Goal: Task Accomplishment & Management: Use online tool/utility

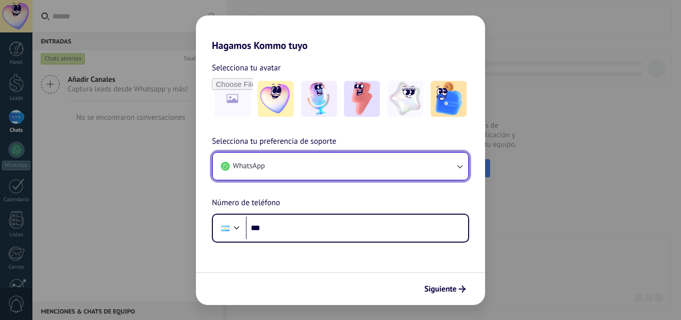
drag, startPoint x: 0, startPoint y: 0, endPoint x: 301, endPoint y: 168, distance: 344.4
click at [301, 168] on button "WhatsApp" at bounding box center [340, 166] width 255 height 27
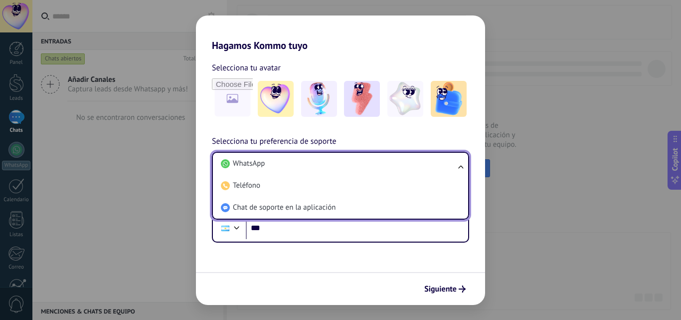
click at [301, 168] on li "WhatsApp" at bounding box center [338, 164] width 243 height 22
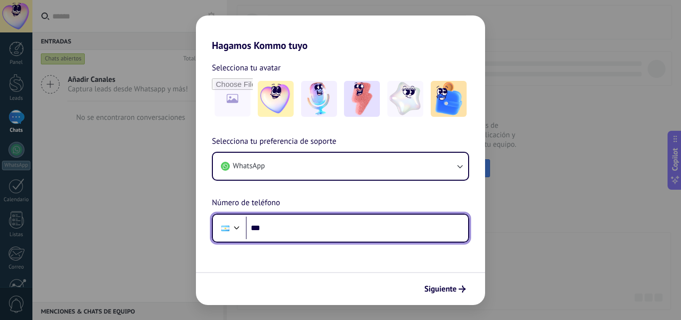
click at [311, 229] on input "***" at bounding box center [357, 227] width 222 height 23
type input "**********"
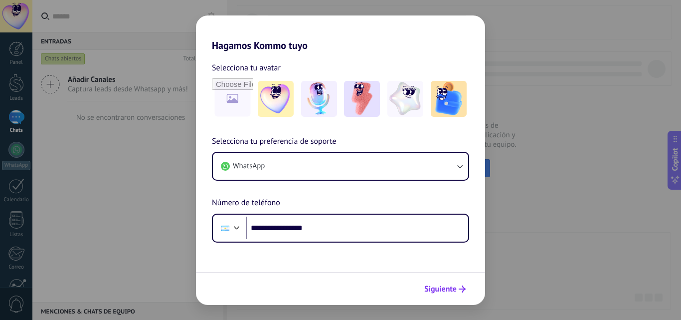
click at [448, 289] on span "Siguiente" at bounding box center [440, 288] width 32 height 7
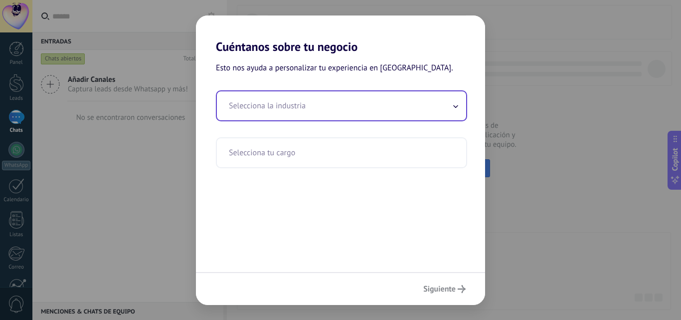
click at [311, 111] on input "text" at bounding box center [341, 105] width 249 height 29
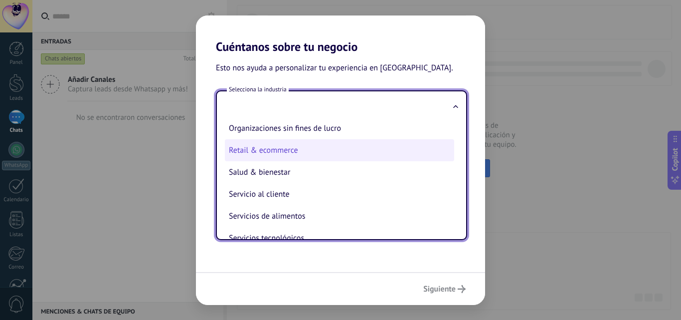
scroll to position [146, 0]
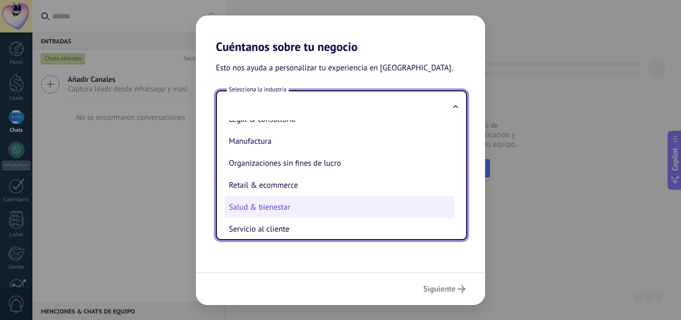
click at [251, 216] on li "Salud & bienestar" at bounding box center [339, 207] width 229 height 22
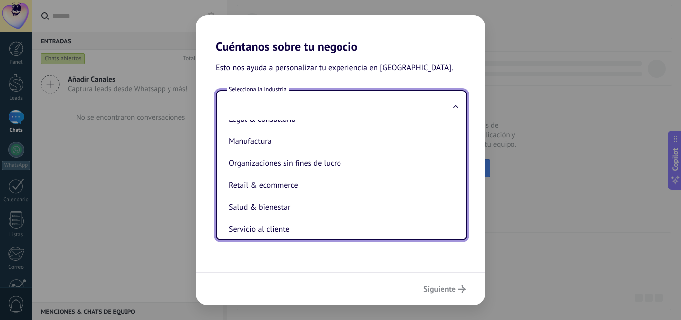
type input "**********"
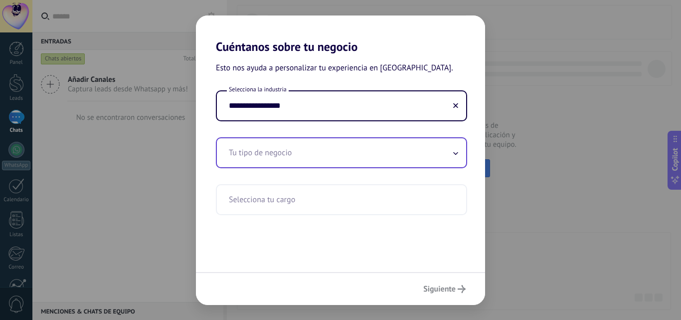
click at [288, 154] on input "text" at bounding box center [341, 152] width 249 height 29
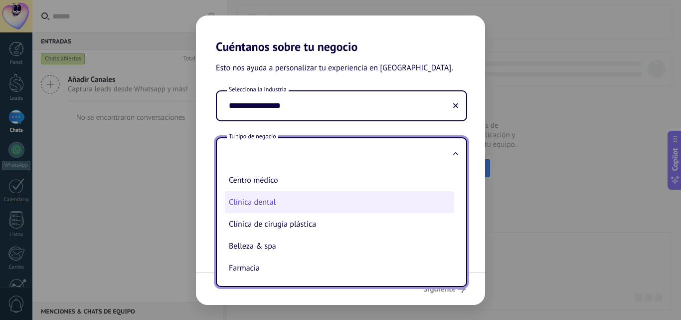
click at [279, 205] on li "Clínica dental" at bounding box center [339, 202] width 229 height 22
type input "**********"
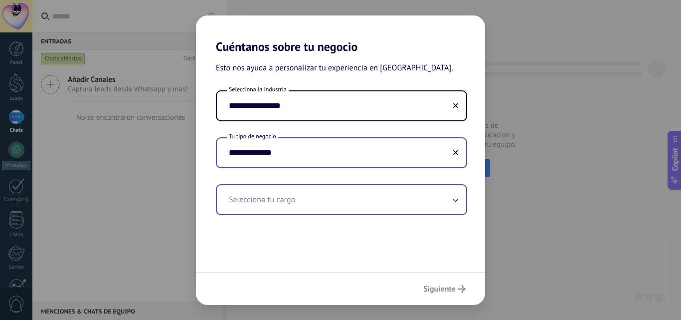
click at [287, 192] on input "text" at bounding box center [341, 199] width 249 height 29
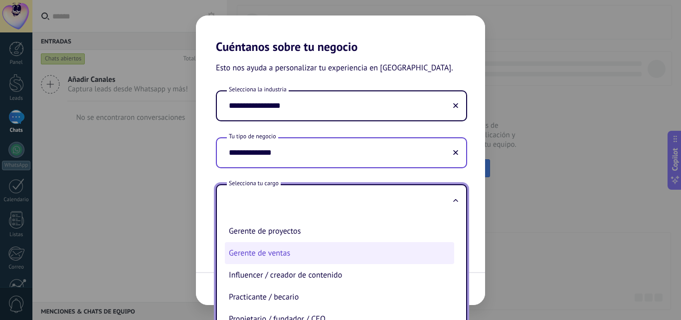
scroll to position [119, 0]
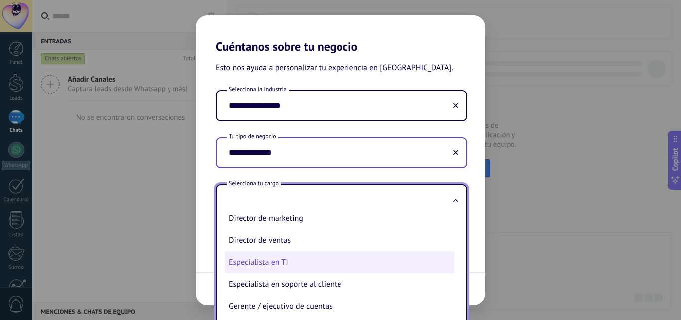
click at [288, 265] on li "Especialista en TI" at bounding box center [339, 262] width 229 height 22
type input "**********"
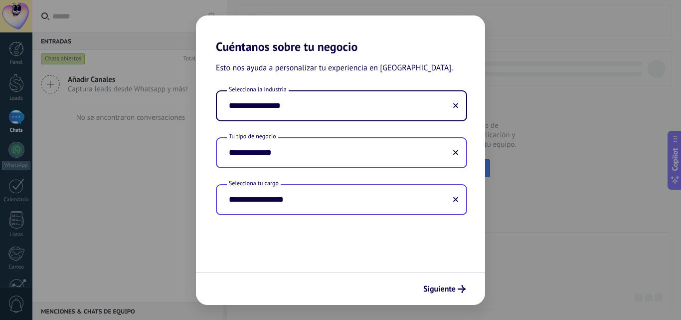
click at [437, 276] on div "Siguiente" at bounding box center [340, 288] width 289 height 33
click at [439, 292] on span "Siguiente" at bounding box center [439, 288] width 32 height 7
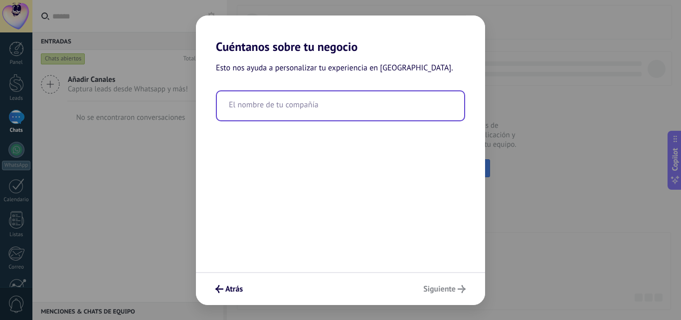
click at [260, 112] on input "text" at bounding box center [340, 105] width 247 height 29
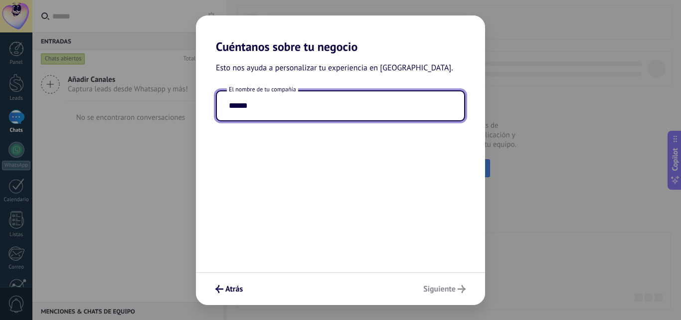
type input "******"
click at [432, 293] on div "Atrás Siguiente" at bounding box center [340, 288] width 289 height 33
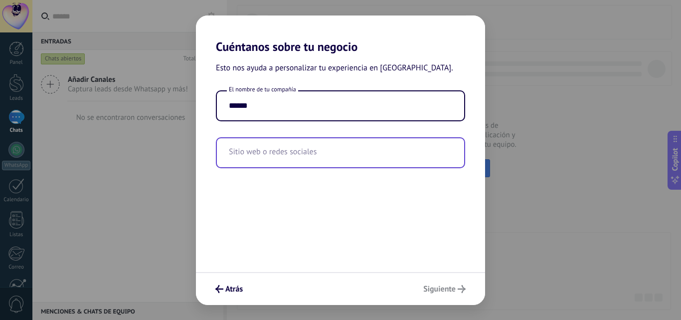
click at [342, 151] on input "text" at bounding box center [340, 152] width 247 height 29
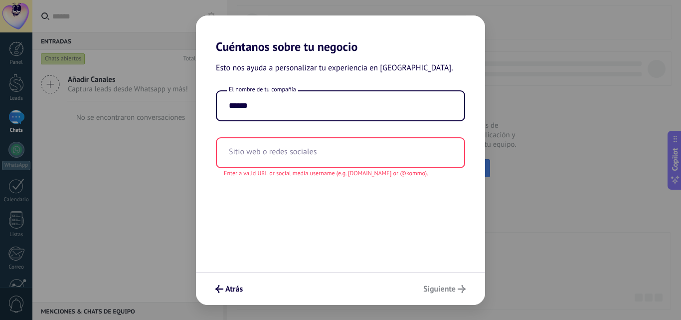
click at [432, 287] on div "Atrás Siguiente" at bounding box center [340, 288] width 289 height 33
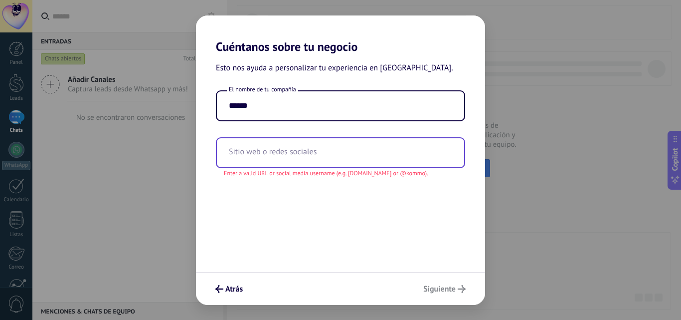
click at [370, 162] on input "text" at bounding box center [340, 152] width 247 height 29
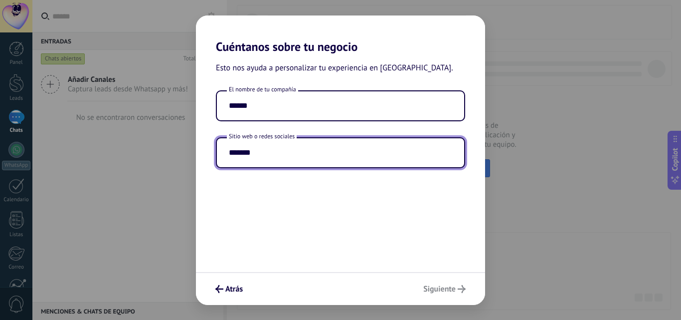
type input "*******"
click at [358, 215] on div "Esto nos ayuda a personalizar tu experiencia en [GEOGRAPHIC_DATA]. El nombre de…" at bounding box center [340, 163] width 289 height 218
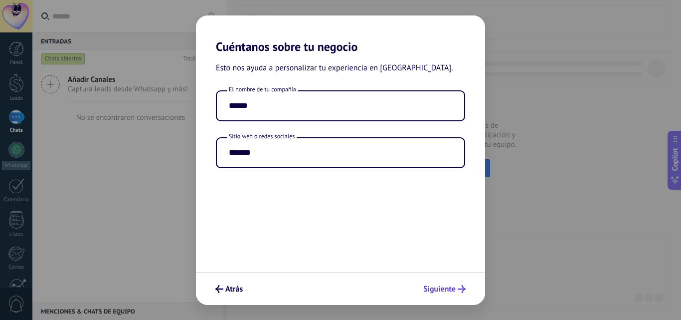
click at [447, 288] on span "Siguiente" at bounding box center [439, 288] width 32 height 7
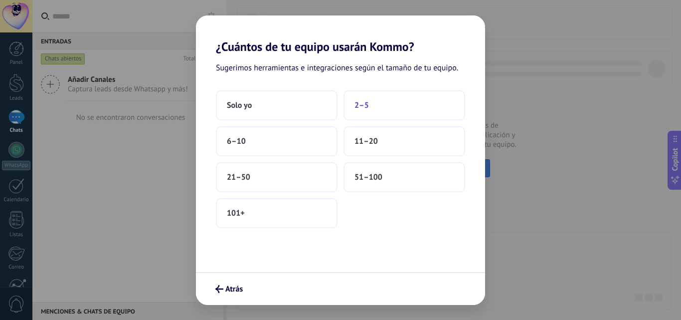
click at [362, 106] on span "2–5" at bounding box center [362, 105] width 14 height 10
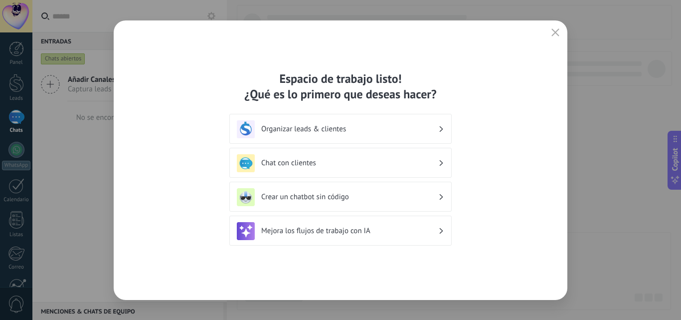
click at [330, 169] on div "Chat con clientes" at bounding box center [340, 163] width 207 height 18
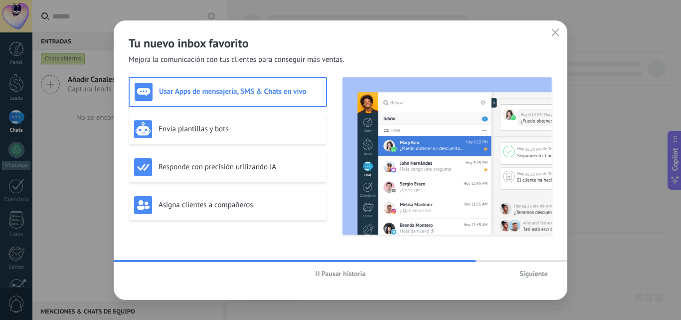
click at [344, 276] on span "Pausar historia" at bounding box center [344, 273] width 44 height 7
click at [257, 135] on div "Envía plantillas y bots" at bounding box center [227, 129] width 187 height 18
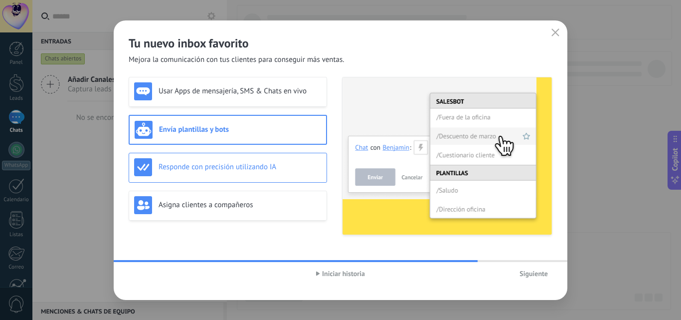
click at [282, 180] on div "Responde con precisión utilizando IA" at bounding box center [228, 168] width 198 height 30
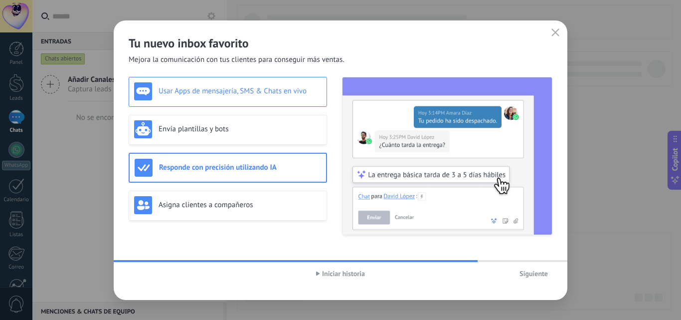
click at [195, 81] on div "Usar Apps de mensajería, SMS & Chats en vivo" at bounding box center [228, 92] width 198 height 30
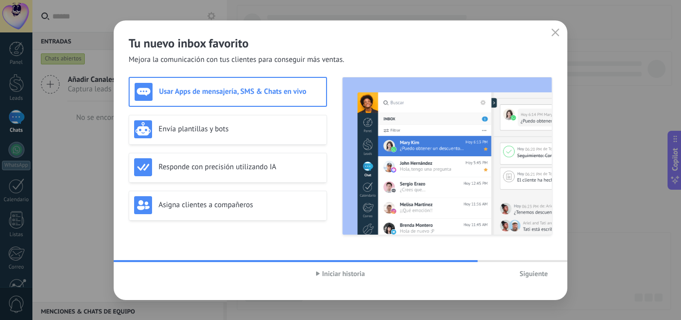
click at [376, 269] on div "Iniciar historia" at bounding box center [340, 273] width 141 height 15
click at [339, 276] on span "Iniciar historia" at bounding box center [343, 273] width 43 height 7
click at [542, 276] on span "Siguiente" at bounding box center [534, 273] width 28 height 7
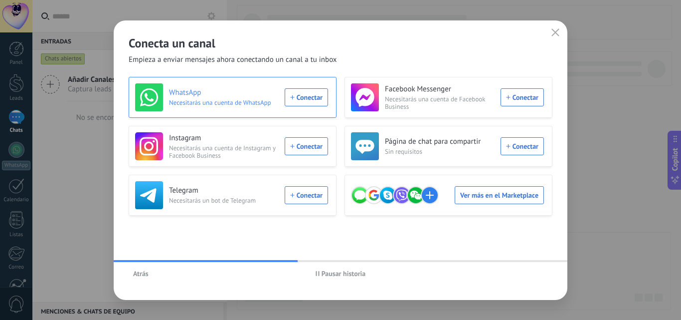
click at [296, 95] on div "WhatsApp Necesitarás una cuenta de WhatsApp Conectar" at bounding box center [231, 97] width 193 height 28
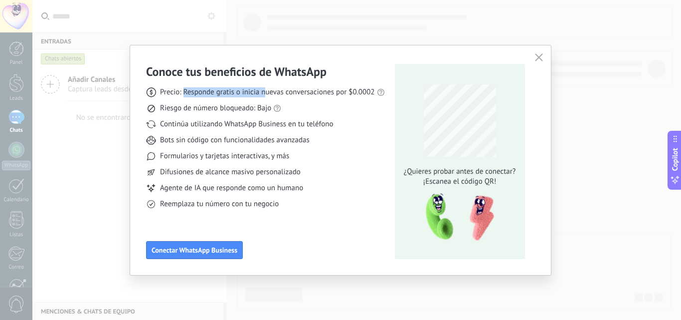
drag, startPoint x: 185, startPoint y: 91, endPoint x: 265, endPoint y: 96, distance: 80.4
click at [265, 96] on span "Precio: Responde gratis o inicia nuevas conversaciones por $0.0002" at bounding box center [267, 92] width 215 height 10
drag, startPoint x: 295, startPoint y: 92, endPoint x: 320, endPoint y: 91, distance: 25.0
click at [320, 91] on span "Precio: Responde gratis o inicia nuevas conversaciones por $0.0002" at bounding box center [267, 92] width 215 height 10
drag, startPoint x: 191, startPoint y: 105, endPoint x: 219, endPoint y: 105, distance: 27.9
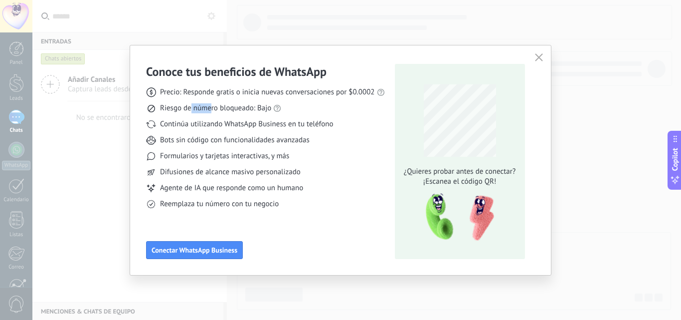
click at [217, 105] on span "Riesgo de número bloqueado: Bajo" at bounding box center [215, 108] width 111 height 10
drag, startPoint x: 233, startPoint y: 106, endPoint x: 246, endPoint y: 109, distance: 13.3
click at [246, 109] on span "Riesgo de número bloqueado: Bajo" at bounding box center [215, 108] width 111 height 10
click at [543, 61] on button "button" at bounding box center [539, 58] width 13 height 14
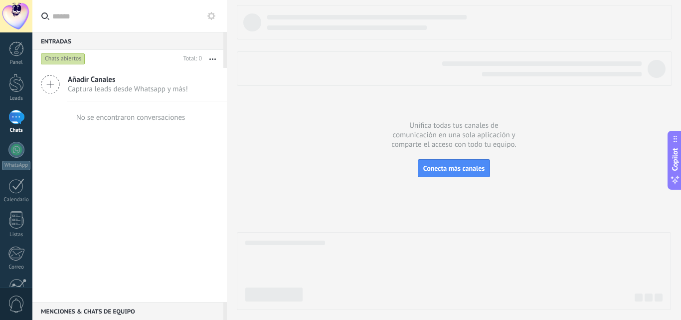
scroll to position [95, 0]
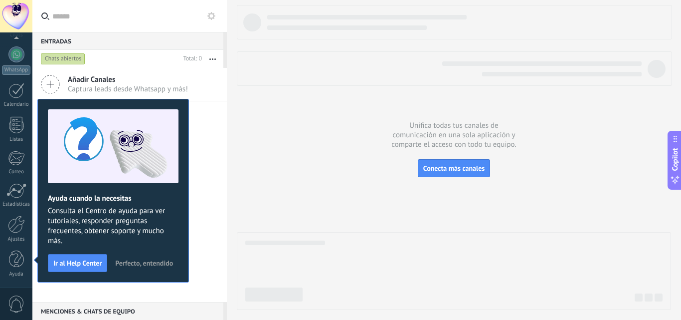
click at [128, 260] on span "Perfecto, entendido" at bounding box center [144, 262] width 58 height 7
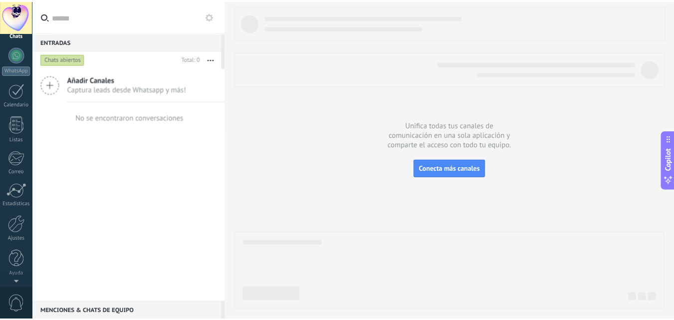
scroll to position [0, 0]
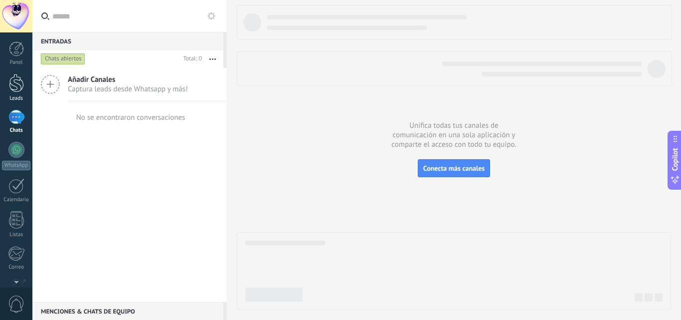
click at [14, 95] on div "Leads" at bounding box center [16, 98] width 29 height 6
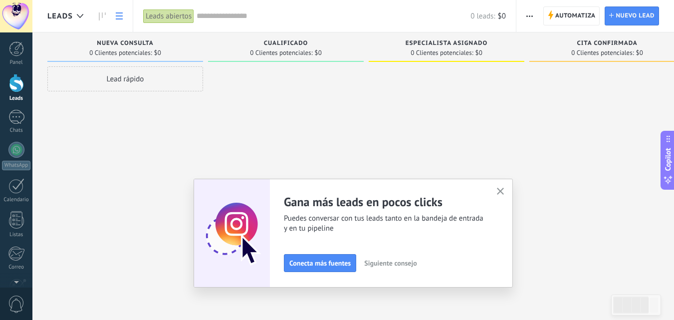
click at [121, 18] on icon at bounding box center [119, 15] width 7 height 7
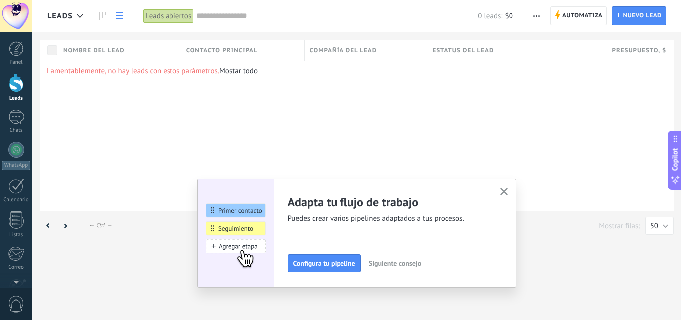
click at [114, 18] on link at bounding box center [119, 15] width 17 height 19
click at [597, 19] on span "Automatiza" at bounding box center [582, 16] width 40 height 18
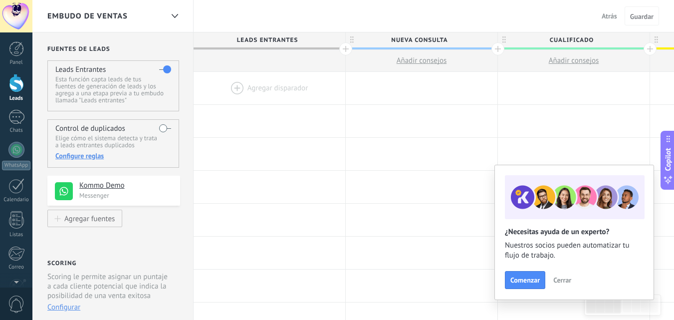
click at [245, 86] on div at bounding box center [269, 88] width 152 height 32
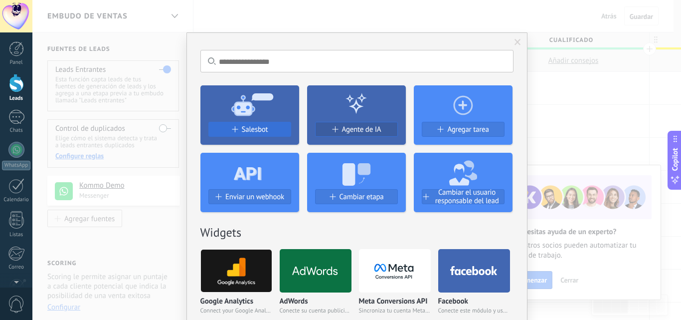
click at [242, 129] on span "Salesbot" at bounding box center [255, 129] width 26 height 8
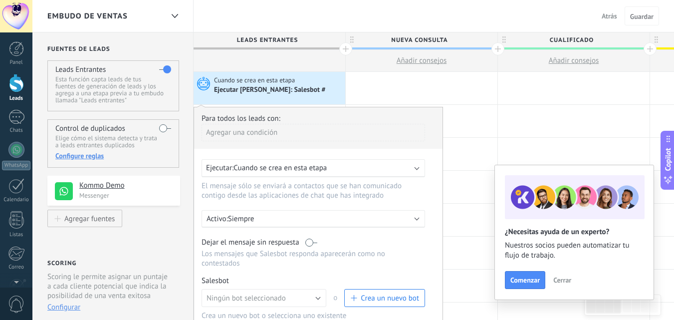
click at [251, 171] on span "Cuando se crea en esta etapa" at bounding box center [279, 167] width 93 height 9
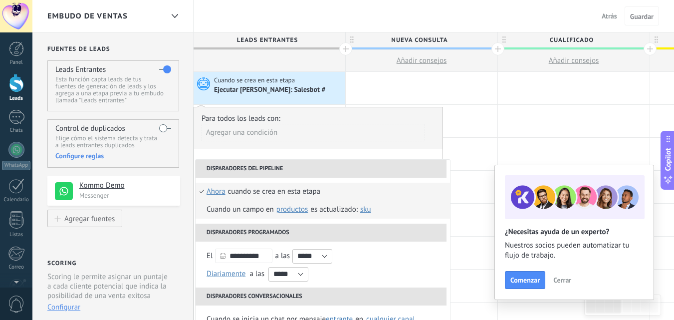
click at [224, 212] on div "Cuando un campo en Productos contacto compañía lead Productos es actualizado: S…" at bounding box center [289, 209] width 167 height 18
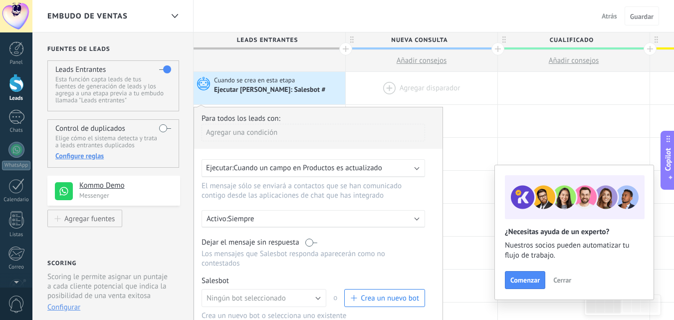
click at [368, 78] on div at bounding box center [422, 88] width 152 height 32
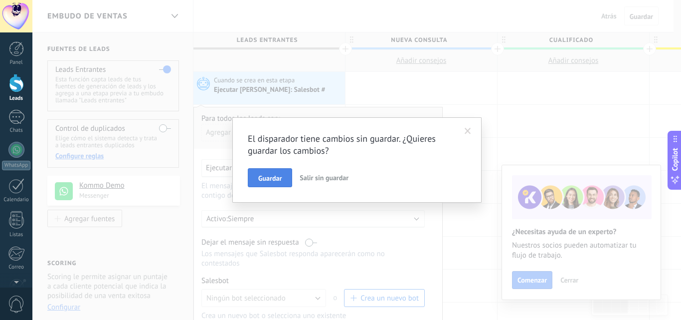
click at [277, 182] on span "Guardar" at bounding box center [269, 178] width 23 height 7
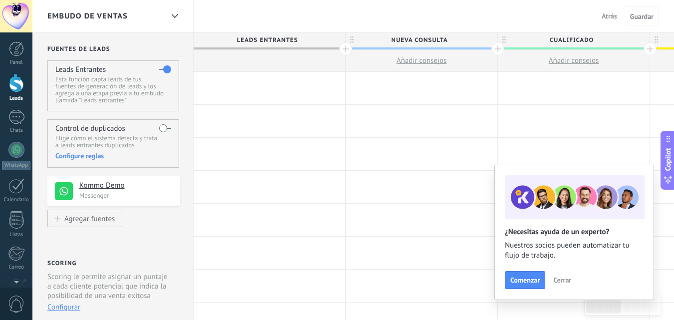
click at [284, 92] on div at bounding box center [269, 88] width 152 height 32
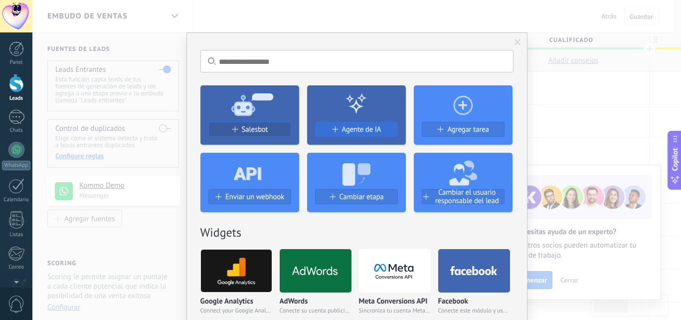
click at [324, 127] on div "Agente de IA" at bounding box center [357, 129] width 82 height 8
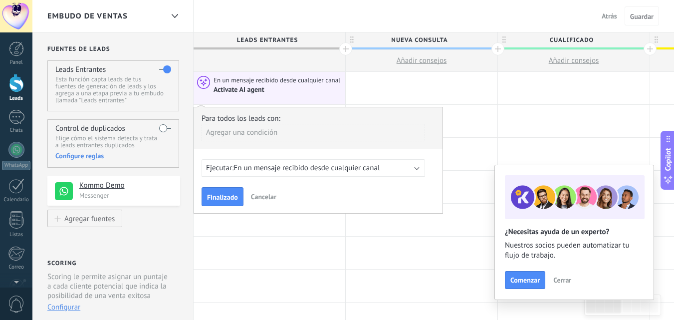
click at [254, 167] on span "En un mensaje recibido desde cualquier canal" at bounding box center [306, 167] width 146 height 9
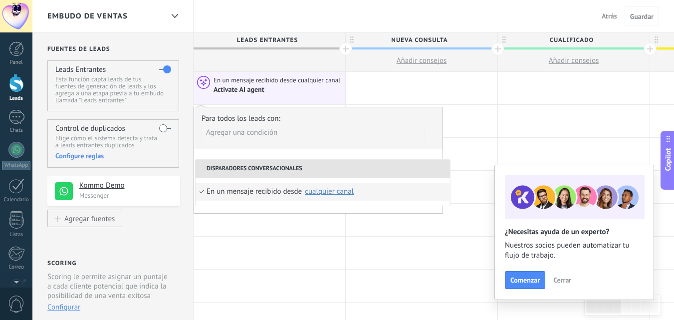
click at [256, 189] on div "En un mensaje recibido desde" at bounding box center [253, 192] width 95 height 18
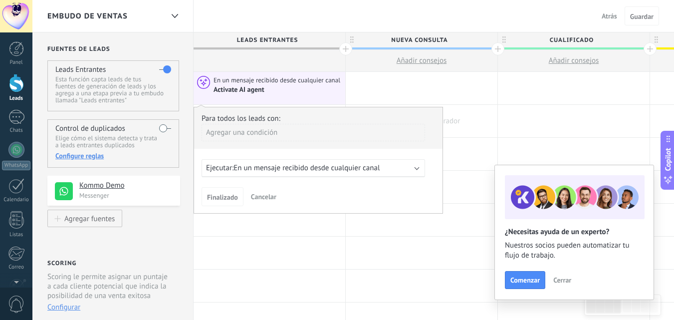
click at [455, 107] on div at bounding box center [422, 121] width 152 height 32
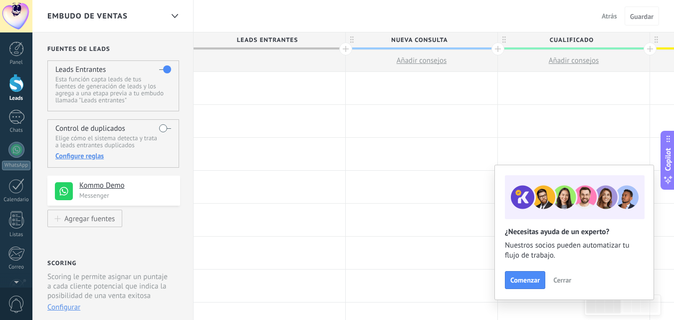
click at [268, 82] on div at bounding box center [269, 88] width 152 height 32
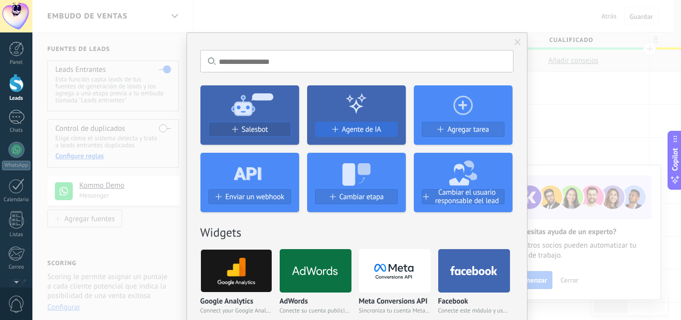
click at [354, 133] on span "Agente de IA" at bounding box center [361, 129] width 39 height 8
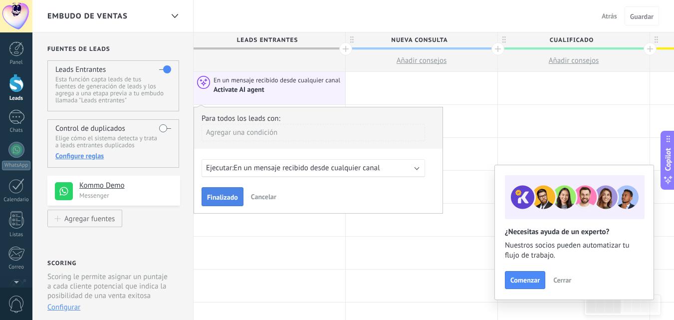
click at [220, 194] on span "Finalizado" at bounding box center [222, 196] width 31 height 7
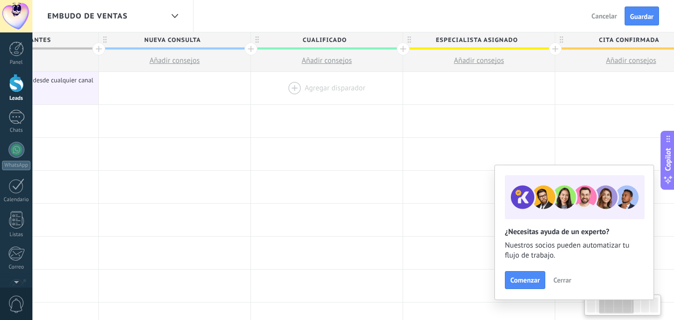
scroll to position [0, 264]
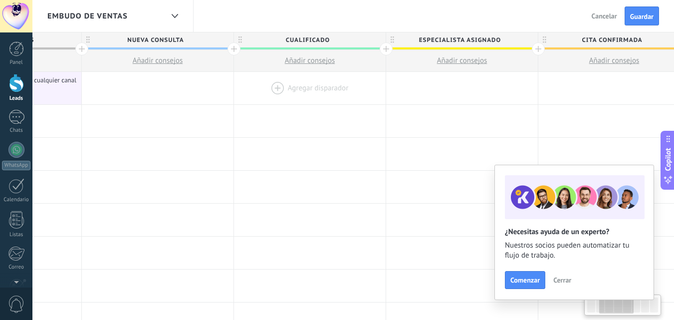
drag, startPoint x: 501, startPoint y: 75, endPoint x: 237, endPoint y: 77, distance: 263.8
click at [237, 77] on div at bounding box center [310, 88] width 152 height 32
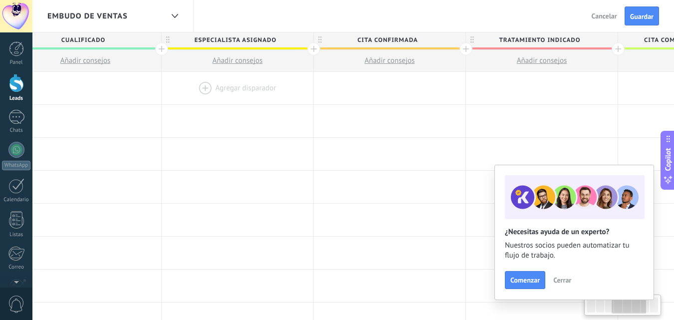
drag, startPoint x: 470, startPoint y: 84, endPoint x: 250, endPoint y: 78, distance: 220.0
click at [245, 81] on div at bounding box center [238, 88] width 152 height 32
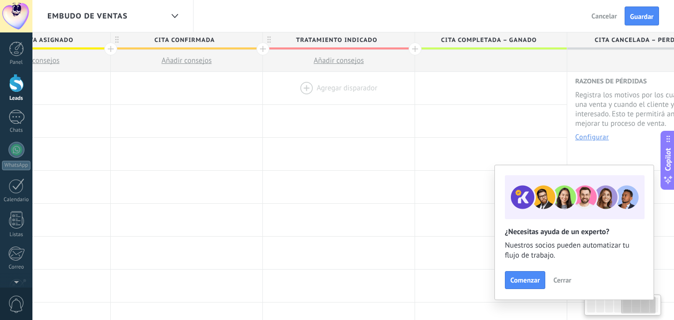
drag, startPoint x: 471, startPoint y: 81, endPoint x: 268, endPoint y: 82, distance: 202.9
click at [268, 82] on div at bounding box center [339, 88] width 152 height 32
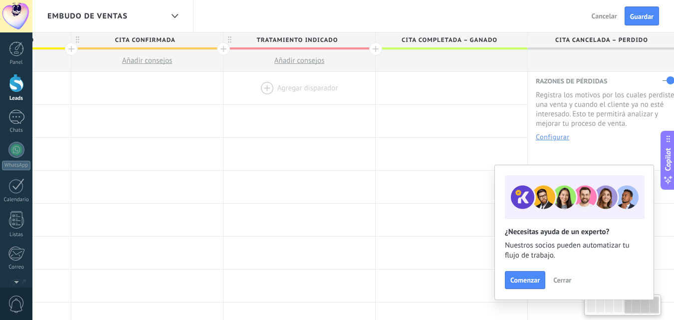
scroll to position [0, 736]
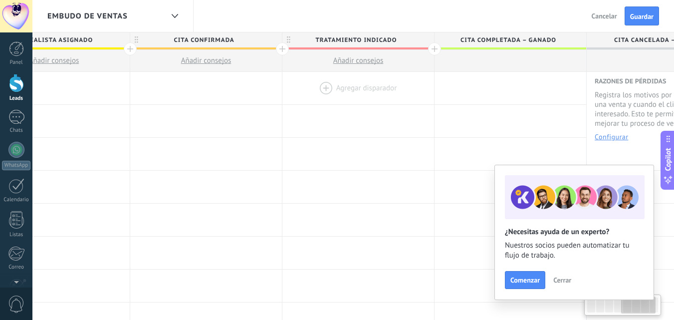
drag, startPoint x: 451, startPoint y: 86, endPoint x: 431, endPoint y: 81, distance: 20.2
click at [431, 81] on div "**********" at bounding box center [130, 88] width 1217 height 33
drag, startPoint x: 385, startPoint y: 88, endPoint x: 375, endPoint y: 96, distance: 13.2
click at [288, 89] on div at bounding box center [212, 88] width 152 height 32
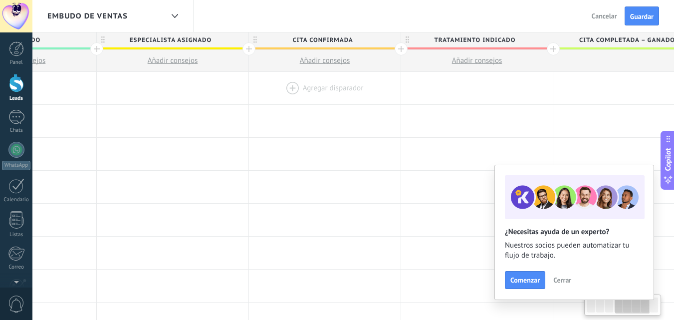
click at [248, 73] on div at bounding box center [173, 88] width 152 height 32
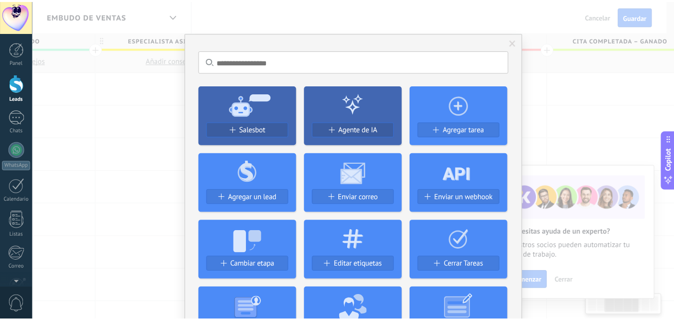
scroll to position [0, 336]
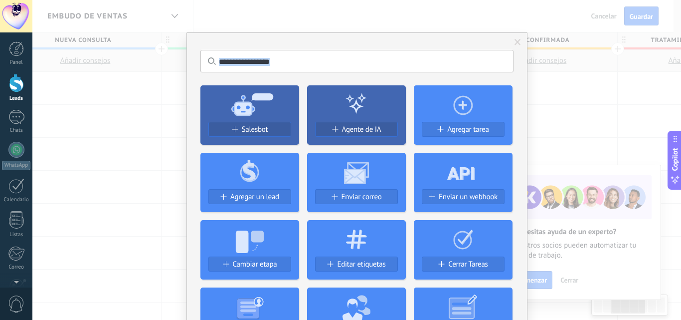
drag, startPoint x: 381, startPoint y: 69, endPoint x: 430, endPoint y: 72, distance: 48.5
click at [100, 95] on div "No hay resultados Salesbot Agente de IA Agregar tarea Agregar un lead Enviar co…" at bounding box center [356, 160] width 649 height 320
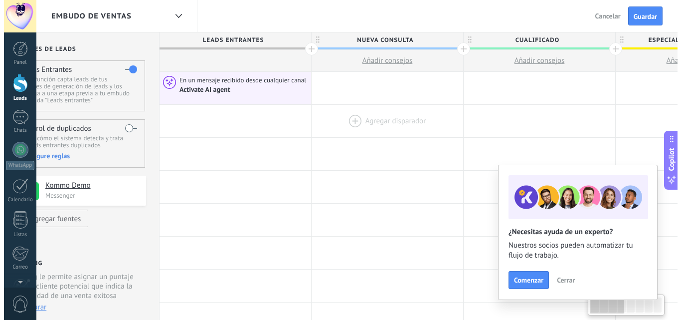
scroll to position [0, 0]
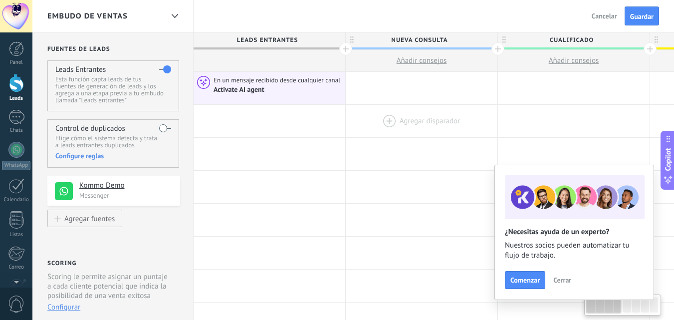
drag, startPoint x: 94, startPoint y: 157, endPoint x: 432, endPoint y: 108, distance: 341.6
click at [415, 64] on span "Añadir consejos" at bounding box center [421, 60] width 50 height 9
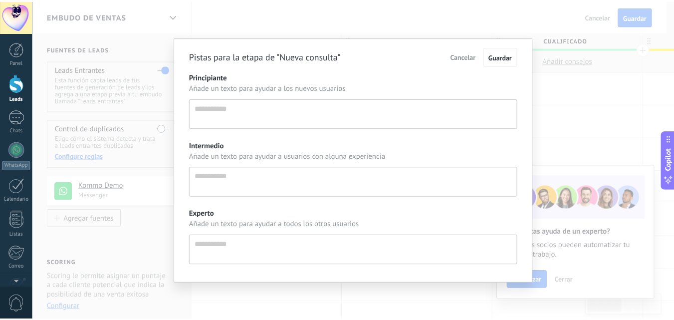
scroll to position [9, 0]
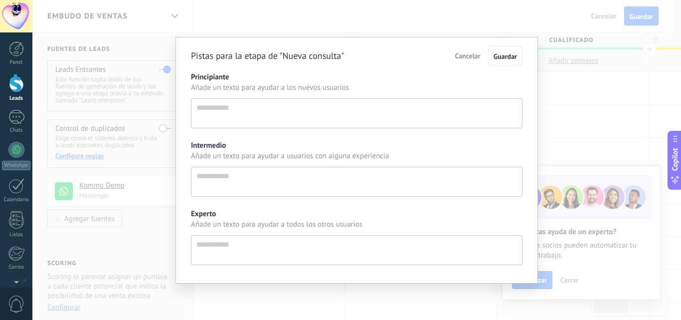
click at [468, 55] on span "Cancelar" at bounding box center [467, 55] width 25 height 9
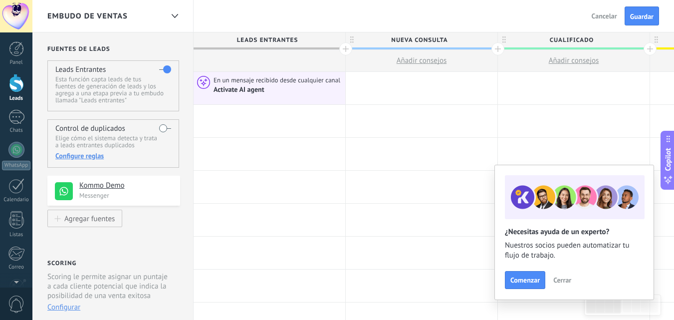
click at [343, 51] on div at bounding box center [345, 48] width 13 height 13
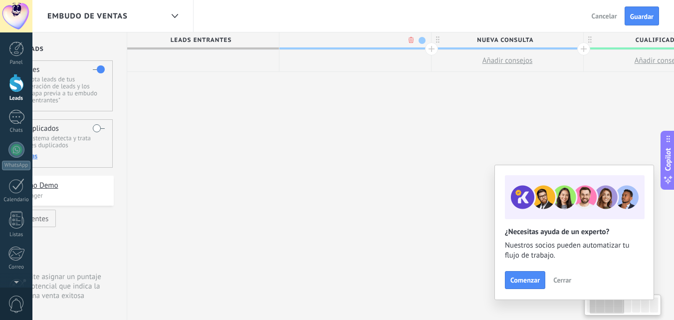
scroll to position [0, 74]
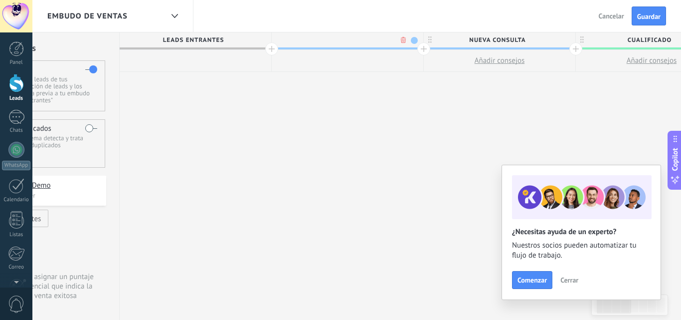
click at [401, 37] on body ".abecls-1,.abecls-2{fill-rule:evenodd}.abecls-2{fill:#fff} .abhcls-1{fill:none}…" at bounding box center [340, 160] width 681 height 320
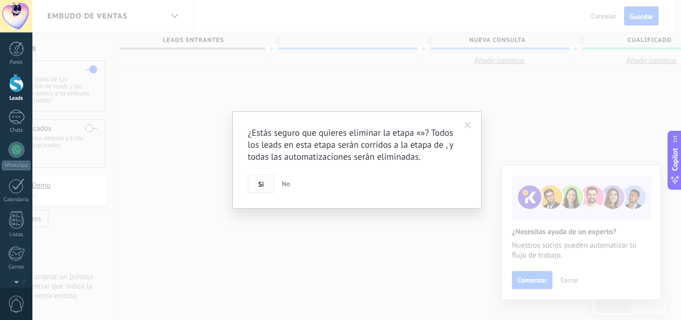
click at [263, 185] on span "Si" at bounding box center [260, 184] width 5 height 7
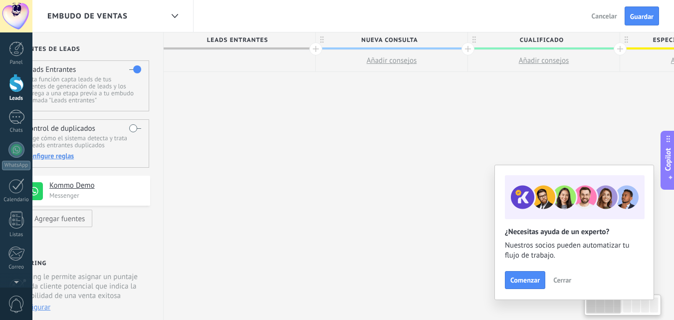
scroll to position [0, 0]
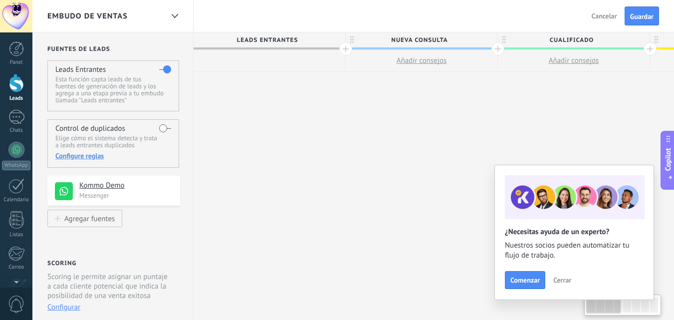
drag, startPoint x: 235, startPoint y: 93, endPoint x: 346, endPoint y: 82, distance: 110.7
click at [560, 280] on span "Cerrar" at bounding box center [562, 279] width 18 height 7
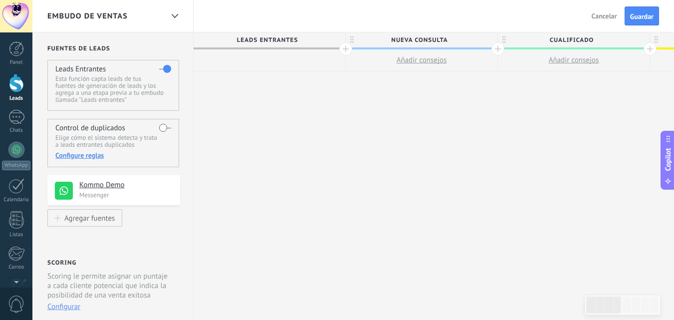
click at [664, 157] on span "Copilot" at bounding box center [668, 159] width 10 height 23
type textarea "**********"
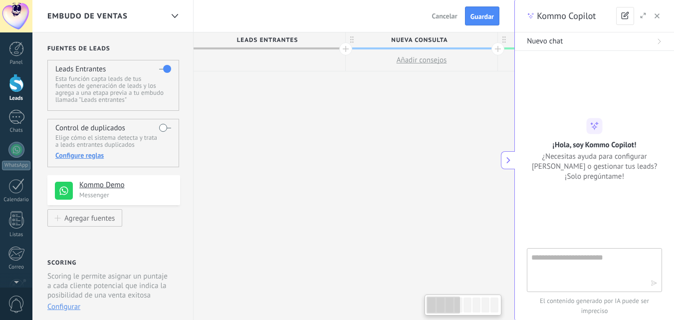
scroll to position [9, 0]
click at [584, 275] on textarea at bounding box center [590, 269] width 119 height 36
type textarea "*"
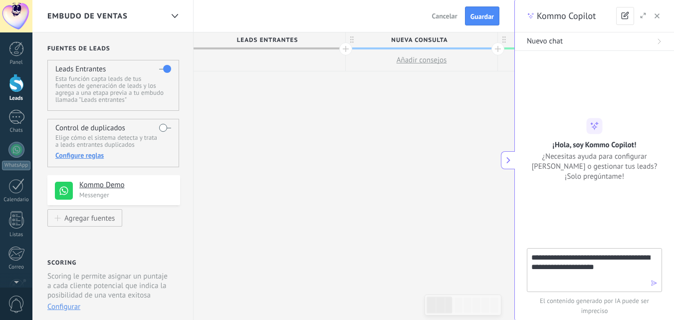
type textarea "**********"
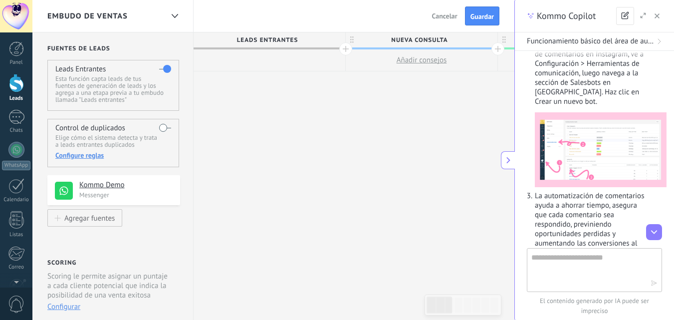
scroll to position [299, 0]
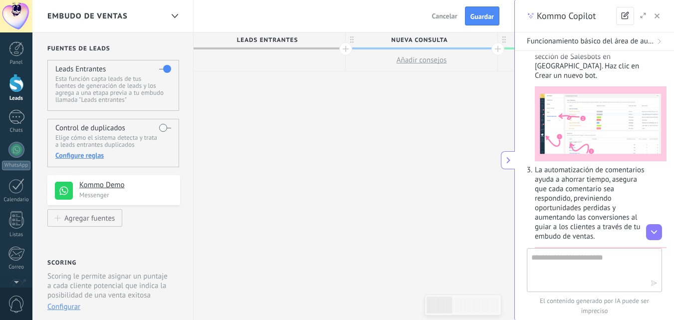
click at [661, 16] on button "button" at bounding box center [657, 16] width 10 height 12
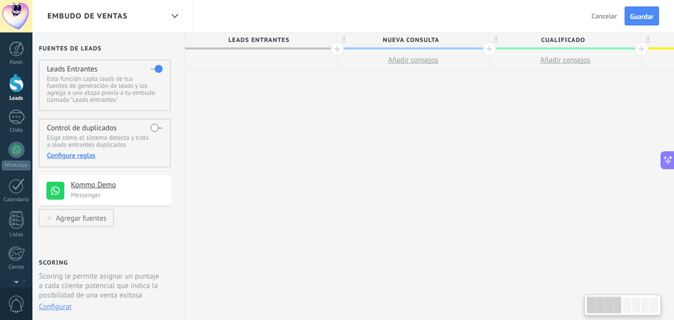
drag, startPoint x: 270, startPoint y: 125, endPoint x: 270, endPoint y: 137, distance: 12.0
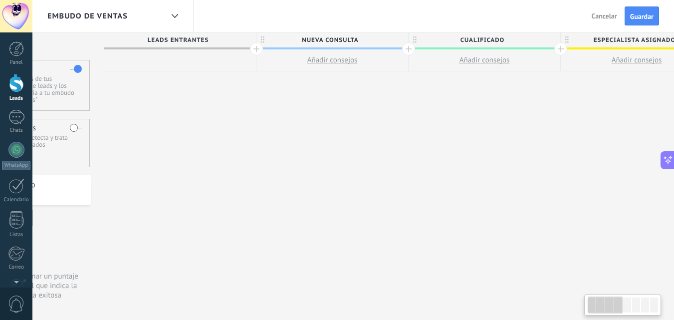
drag, startPoint x: 231, startPoint y: 122, endPoint x: 177, endPoint y: 114, distance: 55.0
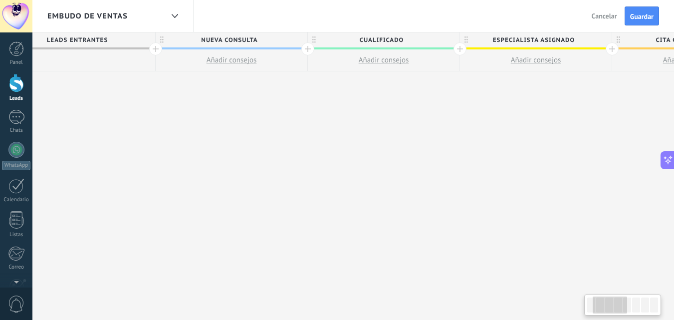
drag, startPoint x: 377, startPoint y: 148, endPoint x: 317, endPoint y: 141, distance: 60.7
click at [317, 141] on div "**********" at bounding box center [611, 176] width 1217 height 288
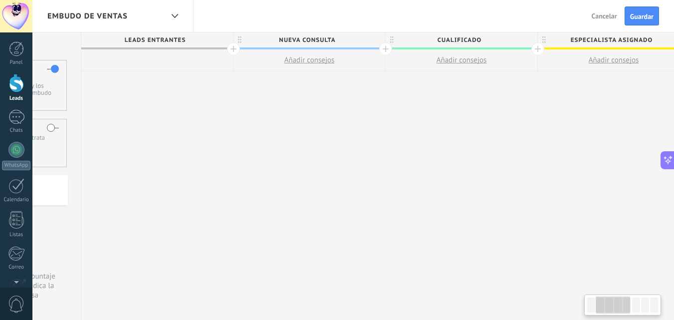
scroll to position [0, 78]
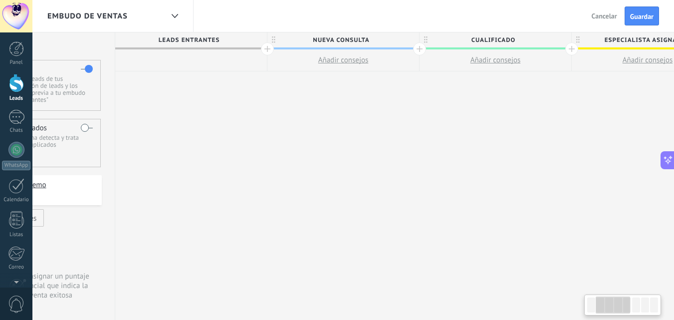
drag, startPoint x: 285, startPoint y: 130, endPoint x: 396, endPoint y: 129, distance: 111.7
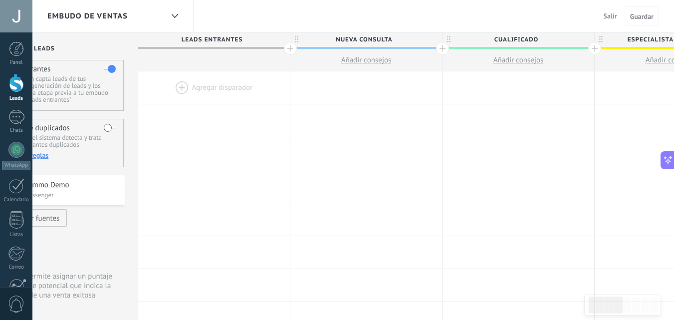
scroll to position [541, 0]
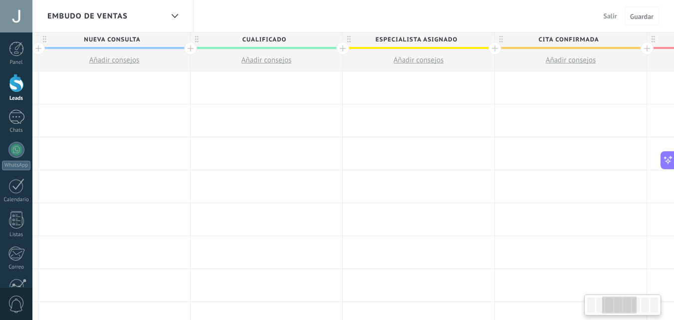
drag, startPoint x: 443, startPoint y: 129, endPoint x: 191, endPoint y: 129, distance: 251.8
click at [191, 129] on div at bounding box center [266, 120] width 152 height 32
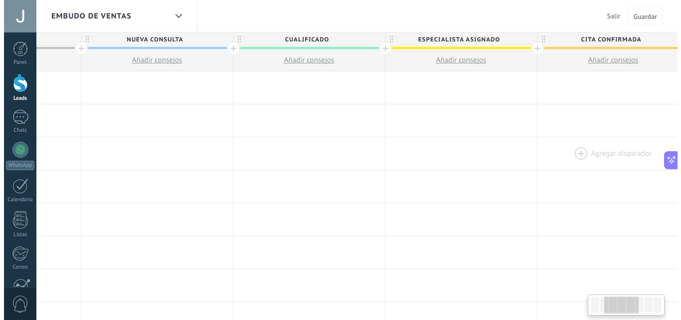
scroll to position [0, 279]
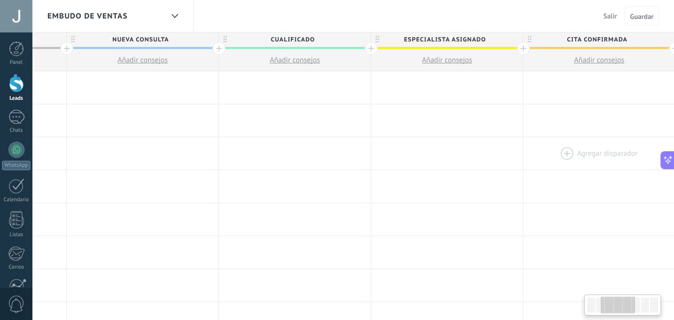
drag, startPoint x: 505, startPoint y: 120, endPoint x: 534, endPoint y: 162, distance: 51.0
click at [123, 95] on div at bounding box center [143, 87] width 152 height 32
click at [104, 85] on div at bounding box center [143, 87] width 152 height 32
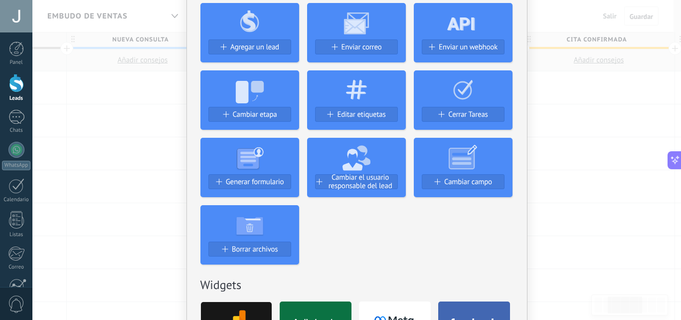
scroll to position [0, 0]
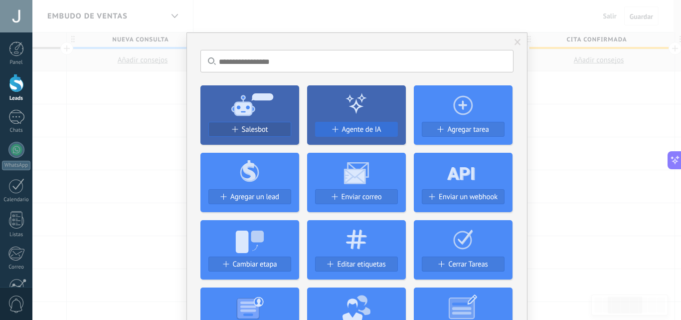
click at [344, 129] on span "Agente de IA" at bounding box center [361, 129] width 39 height 8
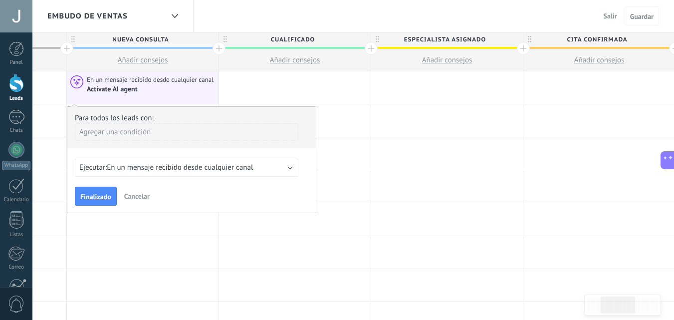
click at [148, 171] on span "En un mensaje recibido desde cualquier canal" at bounding box center [180, 167] width 146 height 9
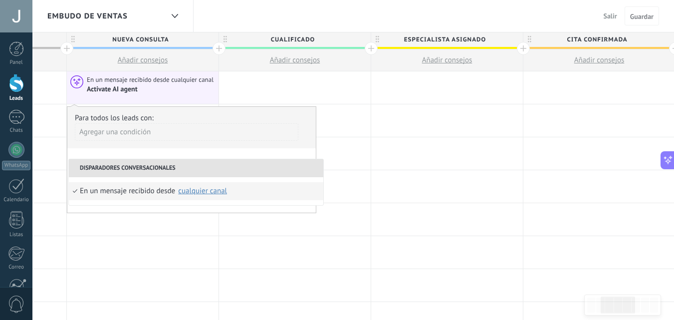
click at [131, 192] on div "En un mensaje recibido desde" at bounding box center [127, 191] width 95 height 18
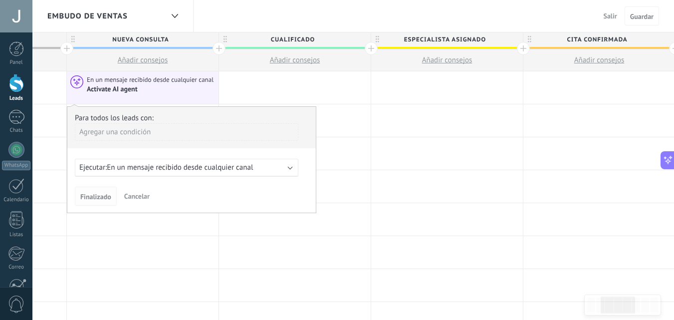
click at [102, 194] on span "Finalizado" at bounding box center [95, 196] width 31 height 7
click at [156, 167] on span "En un mensaje recibido desde cualquier canal" at bounding box center [180, 167] width 146 height 9
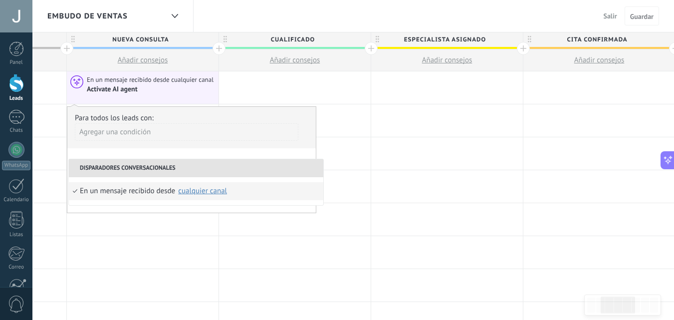
click at [142, 193] on div "En un mensaje recibido desde" at bounding box center [127, 191] width 95 height 18
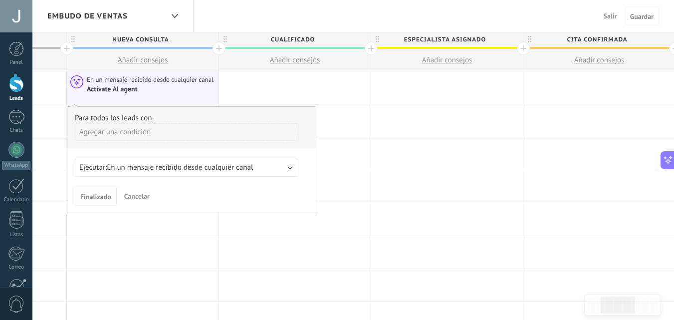
click at [103, 201] on button "Finalizado" at bounding box center [96, 195] width 42 height 19
click at [226, 158] on div "Para todos los leads con: Agregar una condición Ejecutar: En un mensaje recibid…" at bounding box center [191, 159] width 249 height 107
click at [219, 164] on span "En un mensaje recibido desde cualquier canal" at bounding box center [180, 167] width 146 height 9
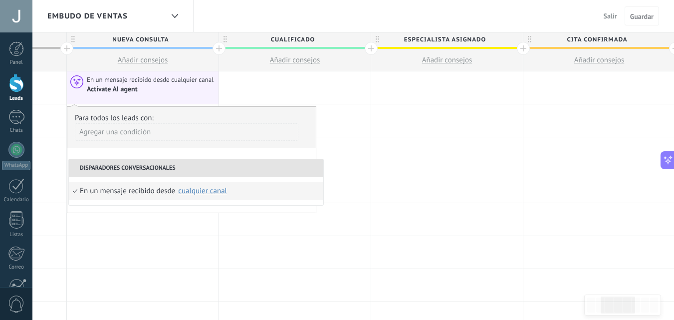
click at [197, 190] on div "cualquier canal" at bounding box center [202, 190] width 49 height 7
click at [231, 132] on div "Agregar una condición" at bounding box center [186, 131] width 223 height 17
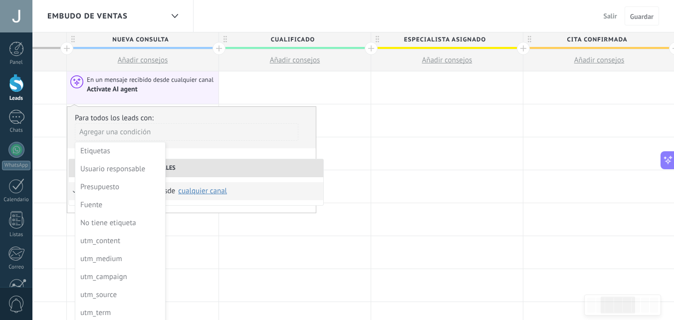
click at [205, 143] on div at bounding box center [191, 160] width 248 height 106
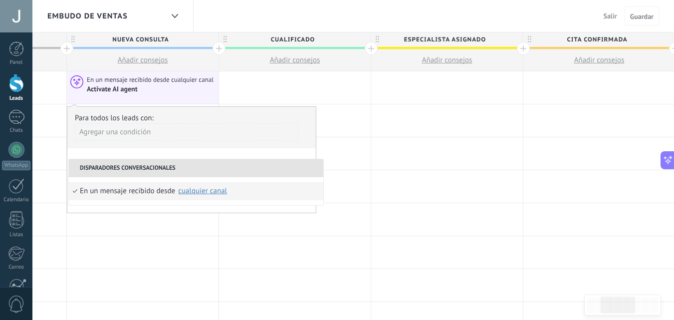
click at [136, 204] on div "En un mensaje recibido desde Seleccionar todo Kommo Demo cualquier canal" at bounding box center [196, 191] width 254 height 28
click at [171, 132] on div "Agregar una condición" at bounding box center [186, 131] width 223 height 17
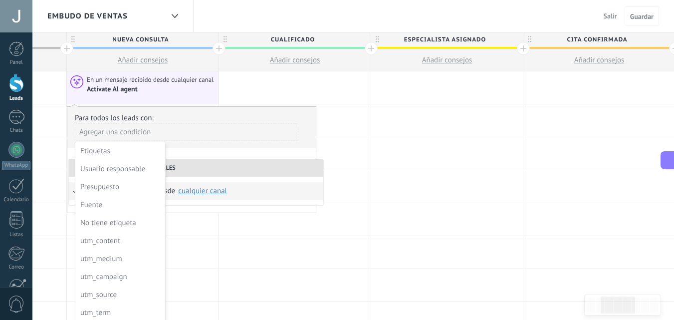
click at [206, 133] on div at bounding box center [191, 160] width 248 height 106
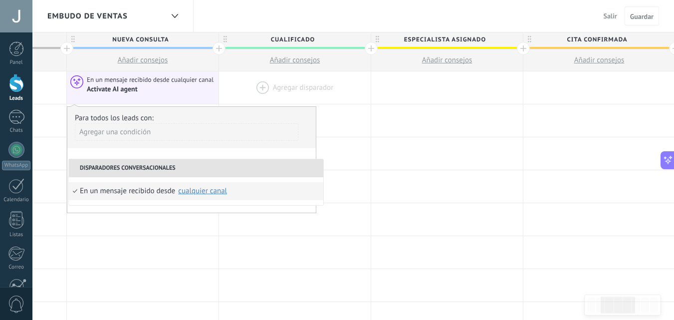
click at [317, 79] on div at bounding box center [295, 87] width 152 height 32
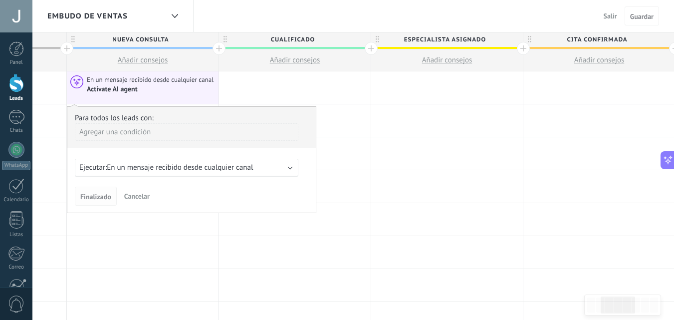
click at [102, 191] on button "Finalizado" at bounding box center [96, 195] width 42 height 19
click at [120, 227] on div at bounding box center [143, 219] width 152 height 32
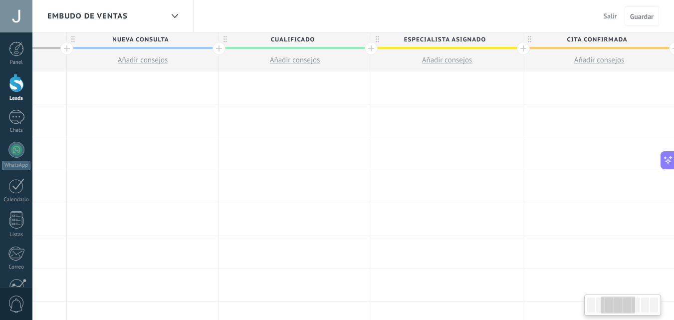
click at [136, 82] on div at bounding box center [143, 87] width 152 height 32
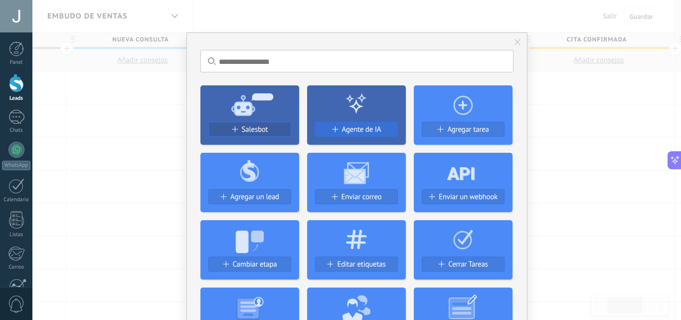
click at [364, 130] on span "Agente de IA" at bounding box center [361, 129] width 39 height 8
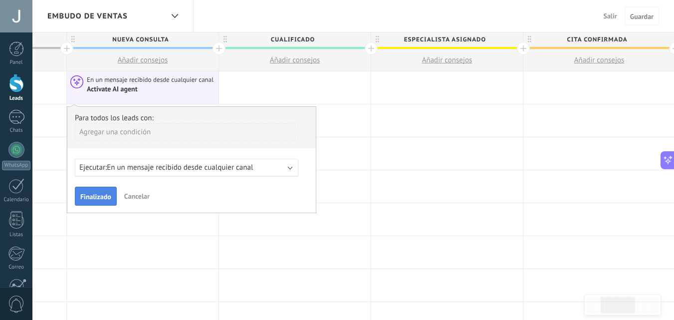
click at [102, 199] on span "Finalizado" at bounding box center [95, 196] width 31 height 7
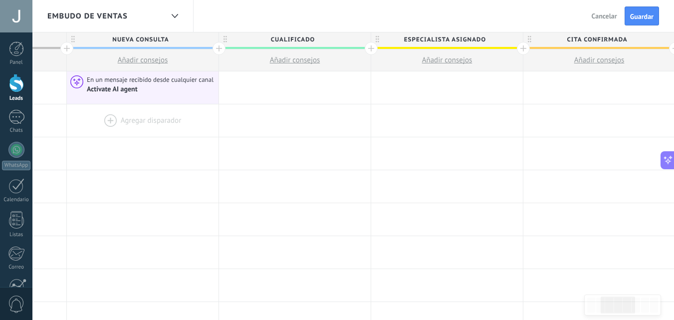
click at [167, 121] on div at bounding box center [143, 120] width 152 height 32
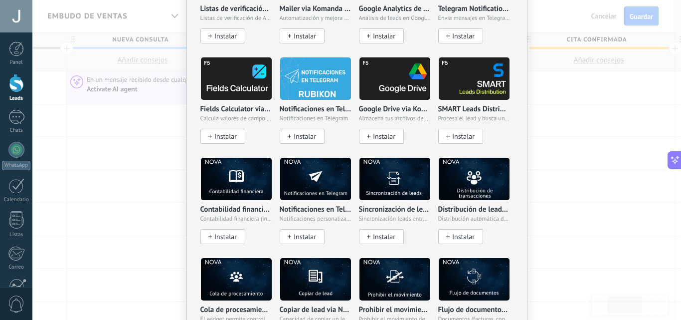
scroll to position [1346, 0]
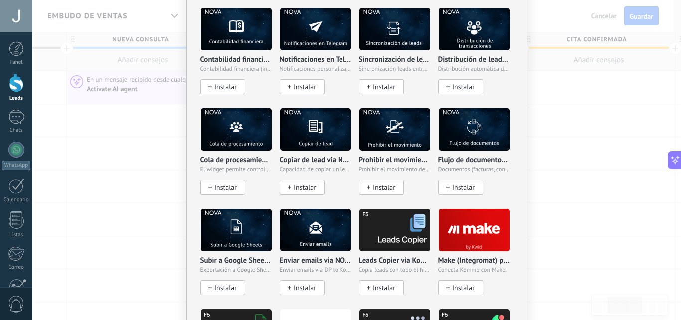
click at [549, 42] on div "No hay resultados Salesbot Agente de IA Agregar tarea Agregar un lead Enviar co…" at bounding box center [356, 160] width 649 height 320
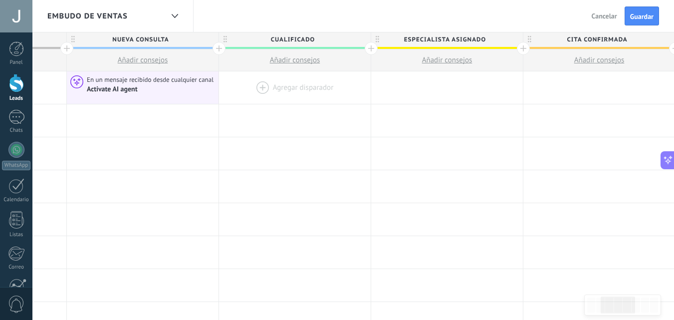
click at [271, 88] on div at bounding box center [295, 87] width 152 height 32
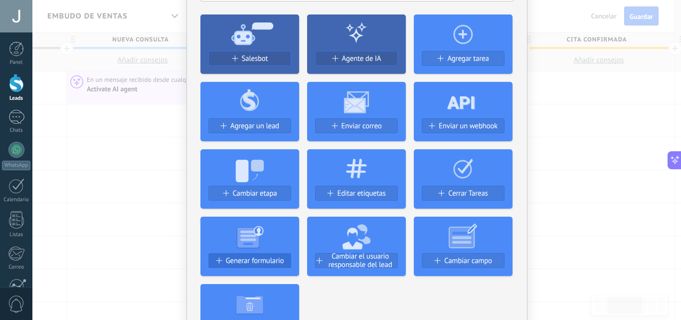
scroll to position [150, 0]
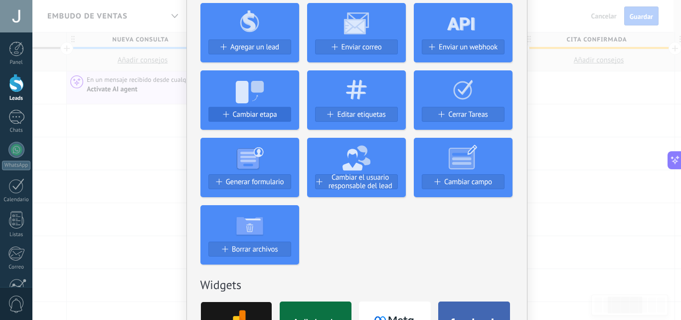
click at [246, 118] on span "Cambiar etapa" at bounding box center [255, 114] width 44 height 8
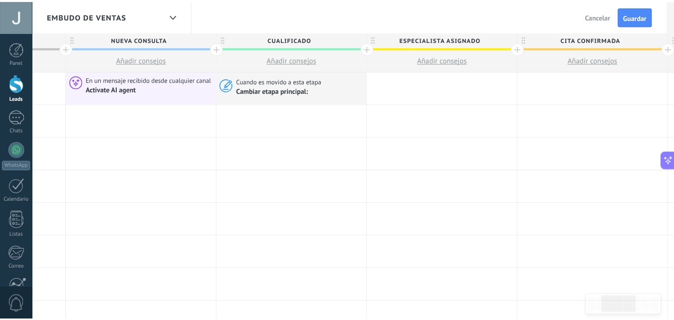
scroll to position [0, 0]
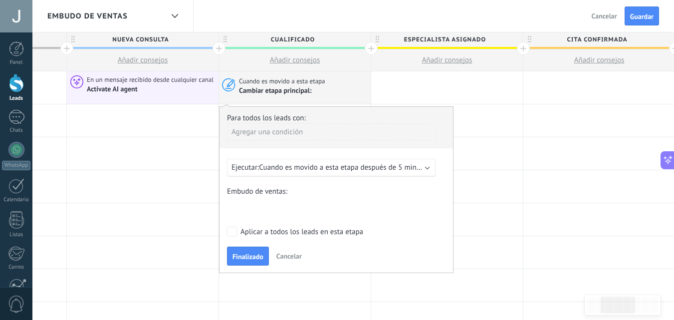
click at [282, 97] on div "Cuando es movido a esta etapa Cambiar etapa principal:" at bounding box center [295, 87] width 152 height 32
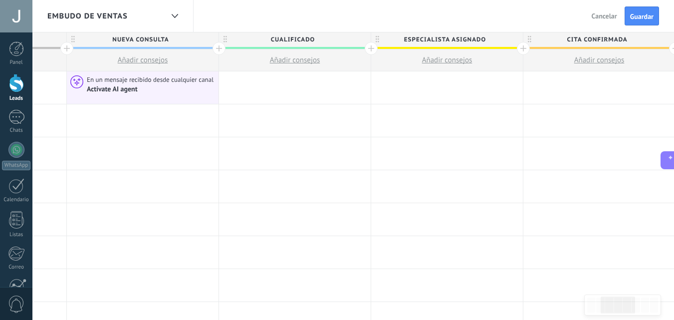
click at [298, 85] on div at bounding box center [295, 87] width 152 height 32
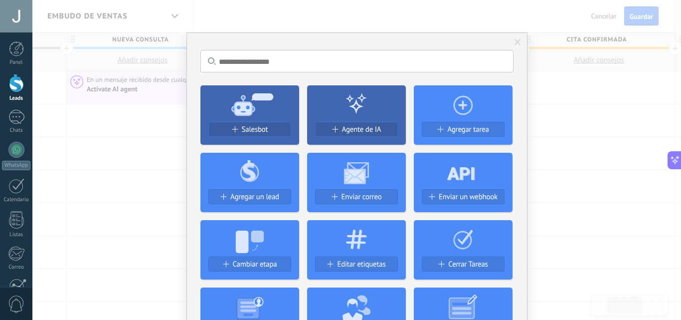
click at [256, 249] on icon at bounding box center [249, 238] width 99 height 36
click at [259, 267] on span "Cambiar etapa" at bounding box center [255, 264] width 44 height 8
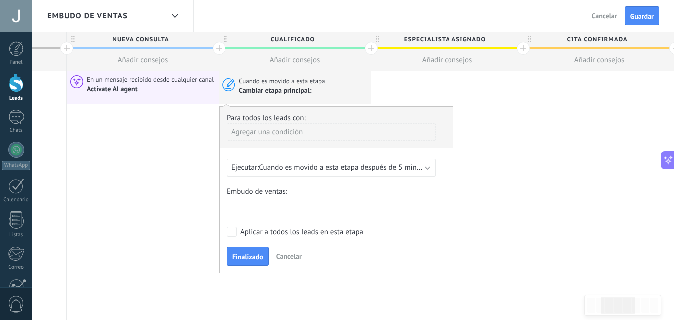
click at [0, 0] on div "Nueva consulta Cualificado Especialista asignado Cita confirmada Tratamiento in…" at bounding box center [0, 0] width 0 height 0
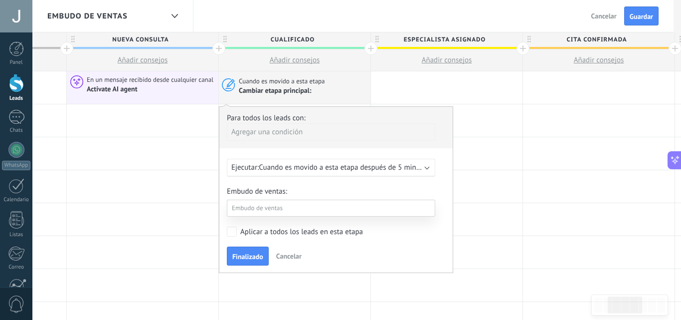
click at [0, 0] on label "Especialista asignado" at bounding box center [0, 0] width 0 height 0
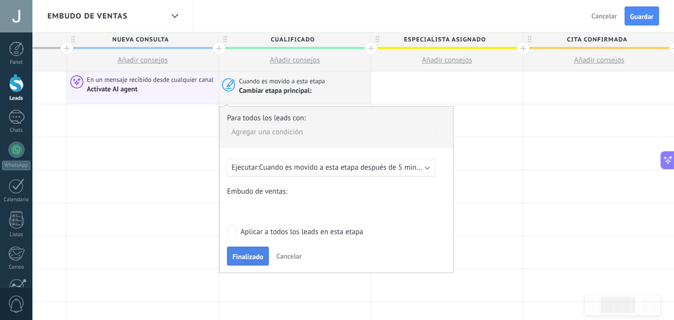
click at [255, 255] on span "Finalizado" at bounding box center [247, 256] width 31 height 7
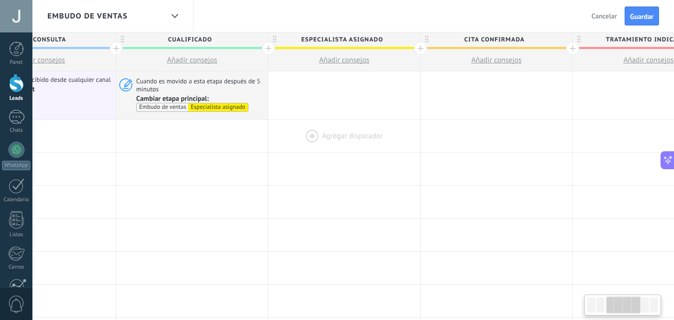
scroll to position [0, 445]
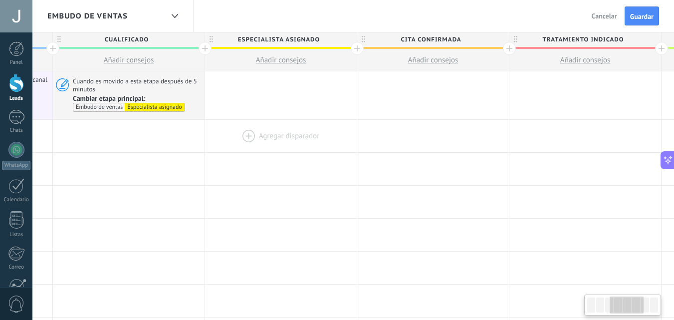
drag, startPoint x: 449, startPoint y: 137, endPoint x: 283, endPoint y: 124, distance: 166.6
click at [283, 124] on div at bounding box center [281, 136] width 152 height 32
click at [270, 87] on div at bounding box center [281, 95] width 152 height 48
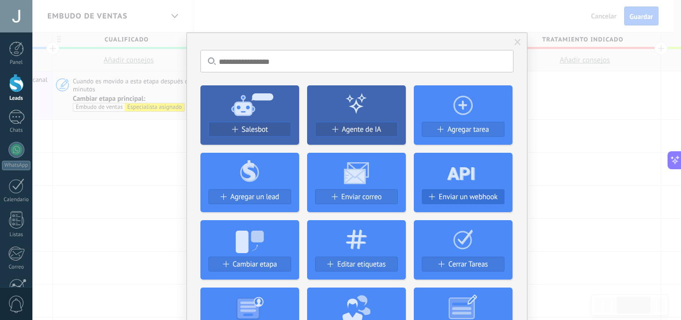
click at [440, 200] on span "Enviar un webhook" at bounding box center [468, 196] width 59 height 8
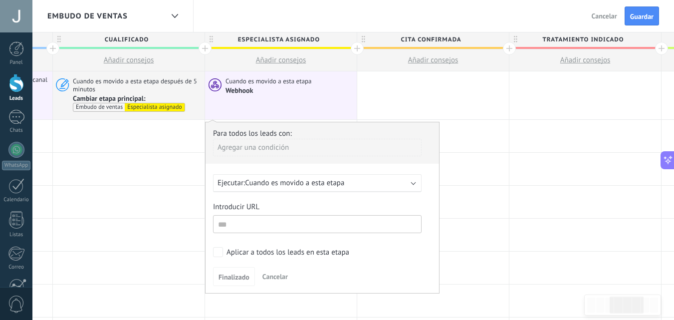
click at [290, 185] on span "Cuando es movido a esta etapa" at bounding box center [294, 182] width 99 height 9
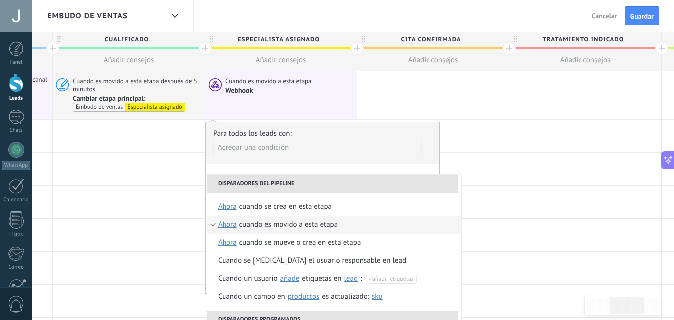
click at [308, 164] on div "**********" at bounding box center [322, 208] width 234 height 172
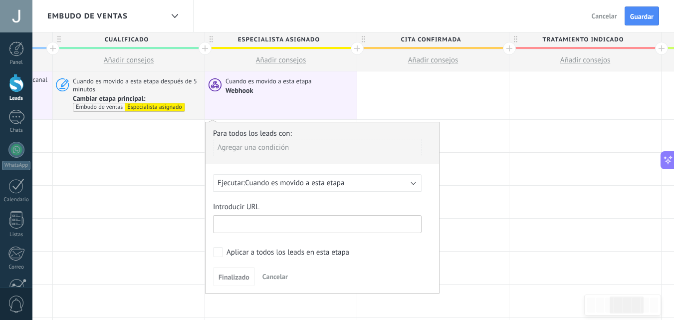
click at [309, 231] on input "text" at bounding box center [317, 224] width 208 height 18
click at [279, 228] on input "text" at bounding box center [317, 224] width 208 height 18
paste input "**********"
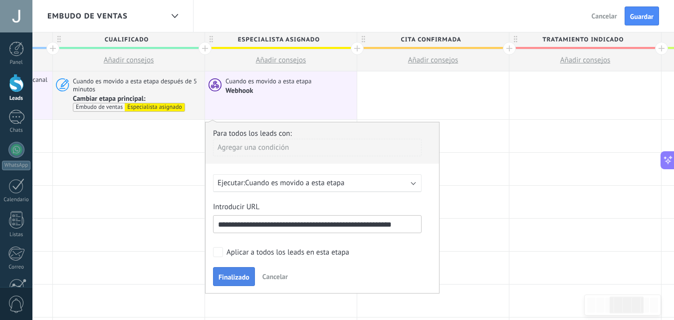
type input "**********"
click at [250, 276] on button "Finalizado" at bounding box center [234, 276] width 42 height 19
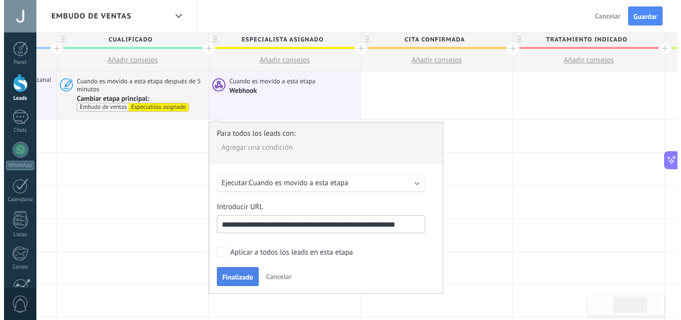
scroll to position [0, 0]
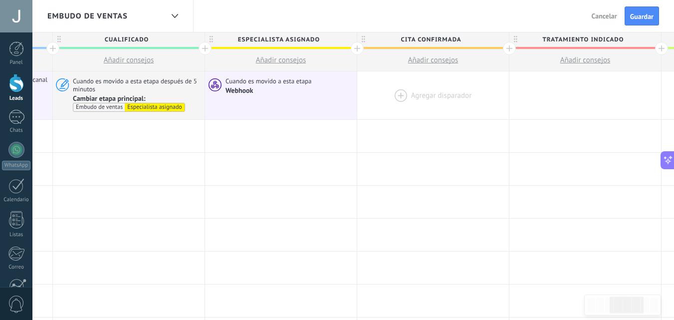
click at [396, 91] on div at bounding box center [433, 95] width 152 height 48
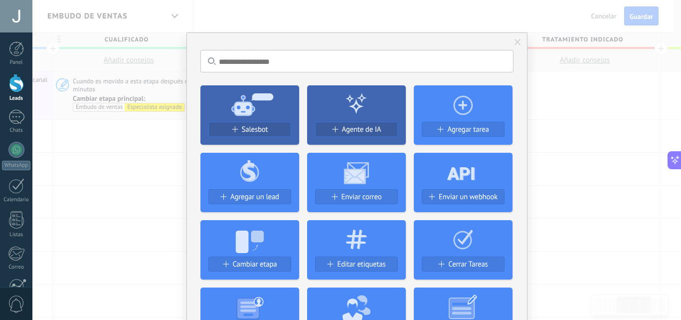
click at [160, 134] on div "No hay resultados Salesbot Agente de IA Agregar tarea Agregar un lead Enviar co…" at bounding box center [356, 160] width 649 height 320
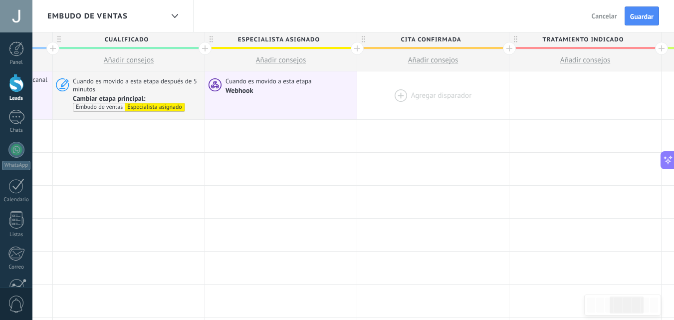
click at [405, 91] on div at bounding box center [433, 95] width 152 height 48
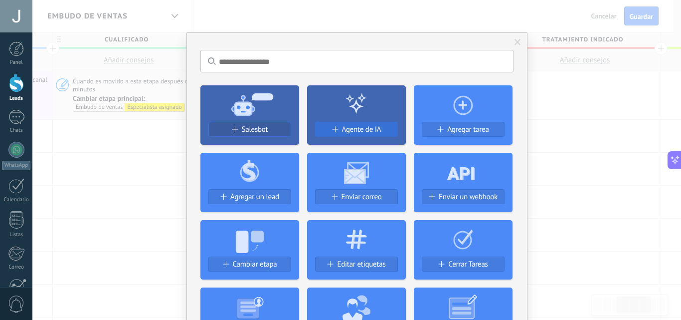
click at [346, 136] on button "Agente de IA" at bounding box center [356, 129] width 83 height 15
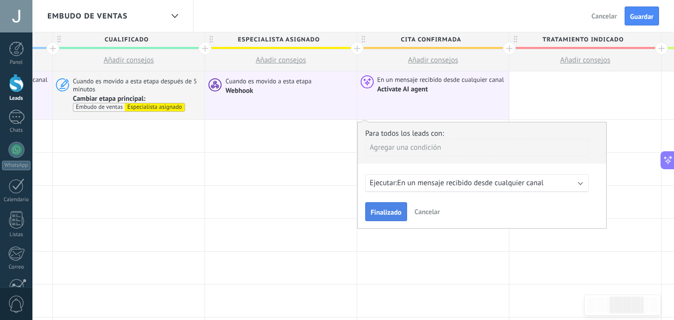
click at [384, 208] on span "Finalizado" at bounding box center [385, 211] width 31 height 7
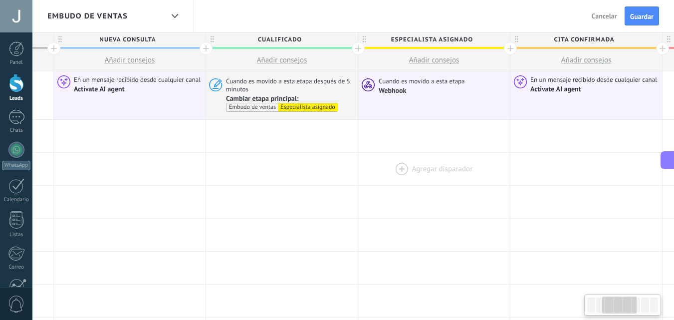
scroll to position [0, 301]
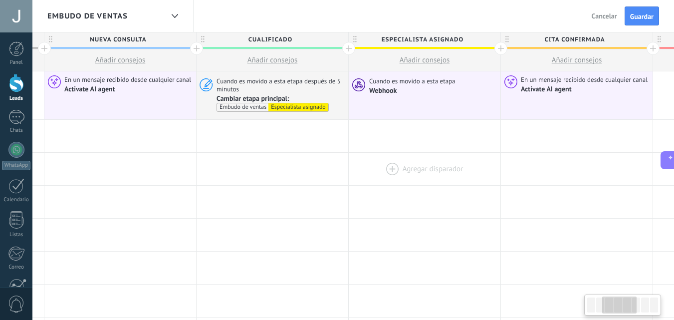
drag, startPoint x: 252, startPoint y: 200, endPoint x: 395, endPoint y: 181, distance: 145.0
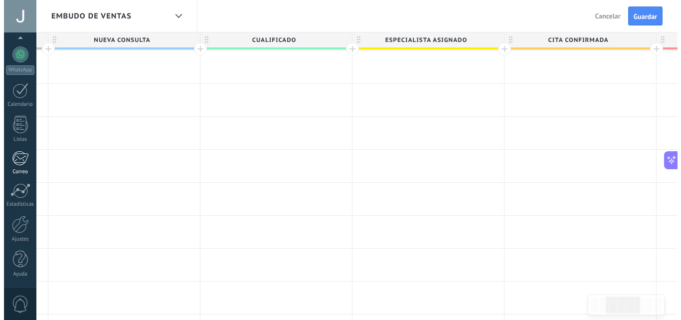
scroll to position [0, 0]
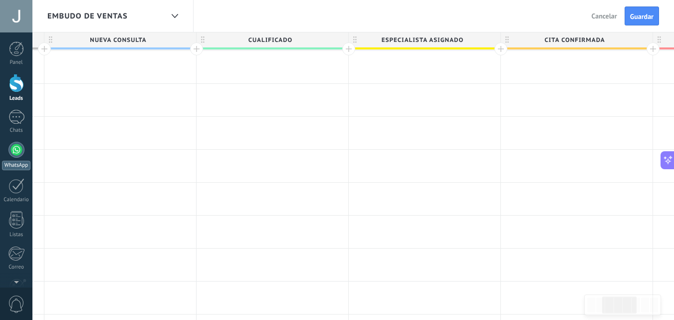
click at [10, 149] on div at bounding box center [16, 150] width 16 height 16
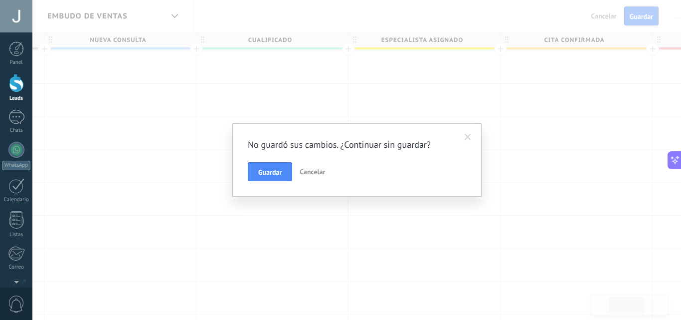
click at [307, 174] on span "Cancelar" at bounding box center [312, 171] width 25 height 9
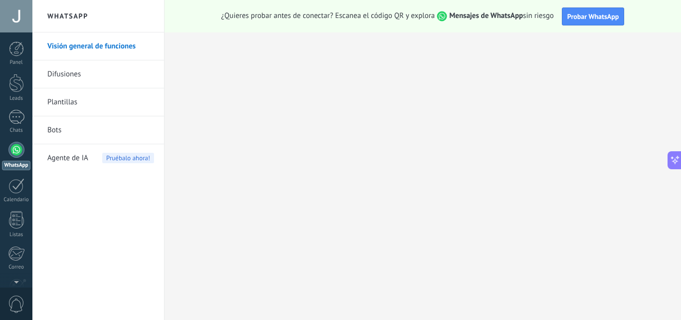
click at [73, 131] on link "Bots" at bounding box center [100, 130] width 107 height 28
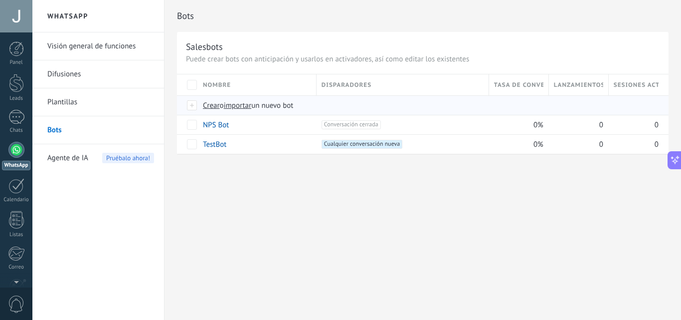
click at [196, 105] on div at bounding box center [192, 105] width 11 height 9
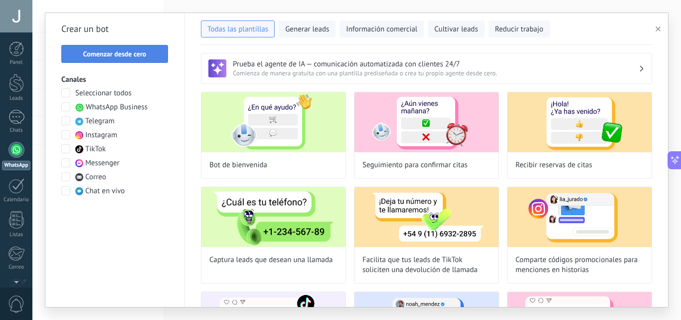
click at [85, 50] on span "Comenzar desde cero" at bounding box center [114, 53] width 63 height 7
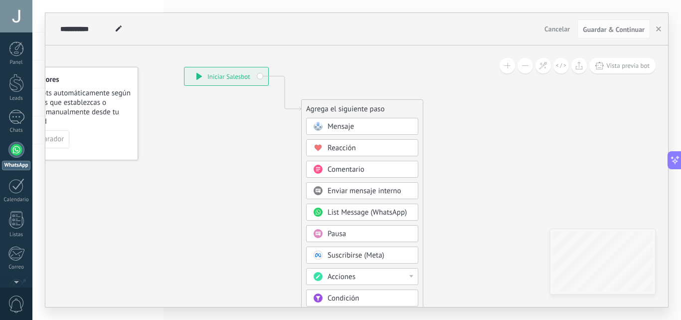
drag, startPoint x: 273, startPoint y: 100, endPoint x: 197, endPoint y: 42, distance: 95.0
click at [197, 42] on div "**********" at bounding box center [356, 160] width 623 height 294
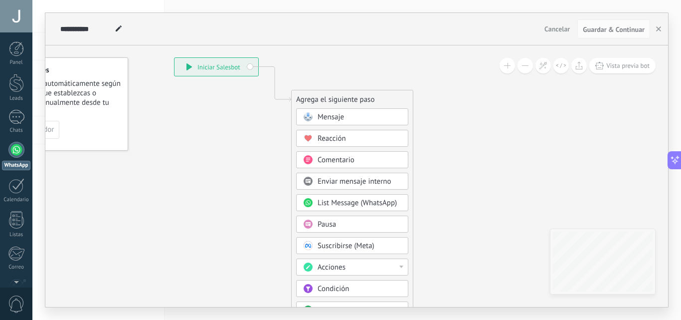
drag, startPoint x: 210, startPoint y: 179, endPoint x: 202, endPoint y: 174, distance: 9.3
click at [202, 174] on icon at bounding box center [260, 238] width 670 height 860
click at [242, 73] on div "**********" at bounding box center [217, 67] width 84 height 18
click at [356, 184] on span "Enviar mensaje interno" at bounding box center [355, 181] width 74 height 9
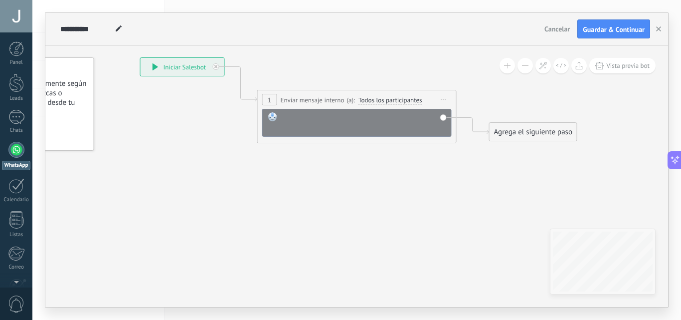
click at [315, 122] on div at bounding box center [363, 122] width 165 height 20
click at [378, 99] on span "Todos los participantes" at bounding box center [391, 100] width 64 height 8
click at [378, 99] on button "Todos los participantes" at bounding box center [416, 100] width 125 height 18
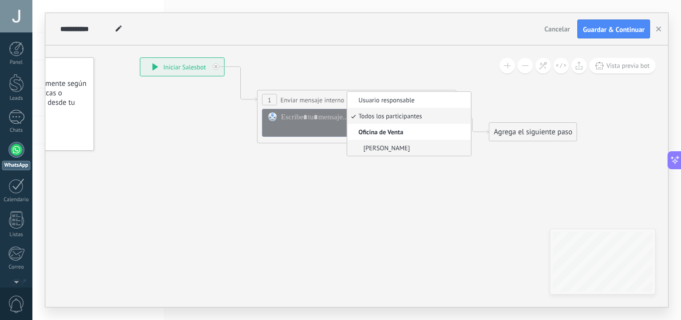
click at [374, 148] on span "[PERSON_NAME]" at bounding box center [408, 148] width 121 height 8
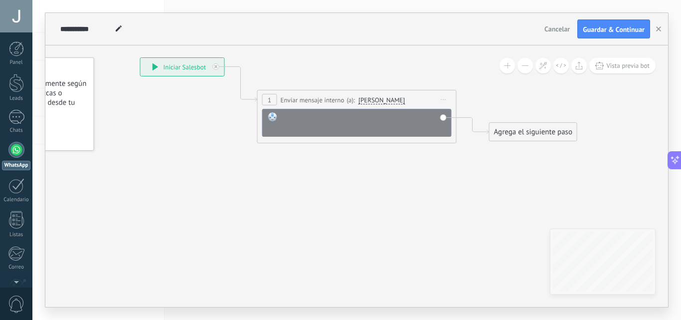
click at [361, 131] on div at bounding box center [363, 122] width 165 height 20
click at [515, 131] on div "Agrega el siguiente paso" at bounding box center [533, 132] width 87 height 16
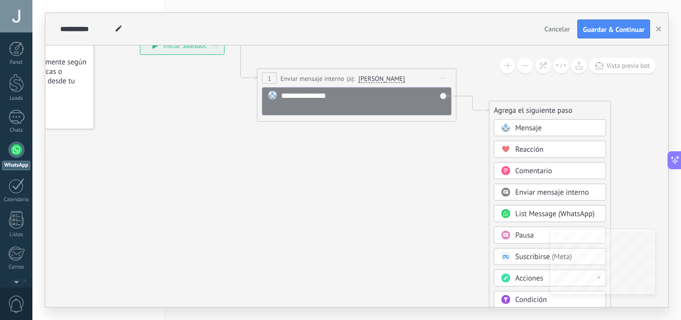
click at [533, 130] on span "Mensaje" at bounding box center [529, 127] width 26 height 9
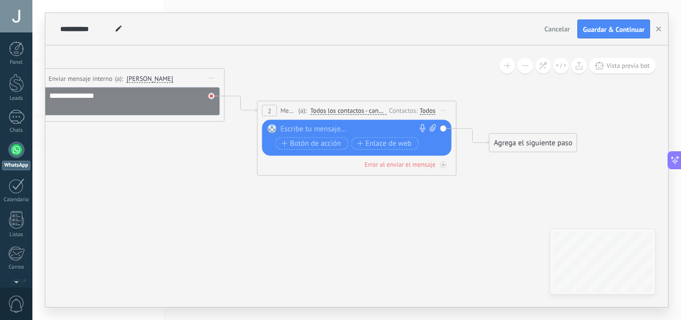
click at [213, 96] on div at bounding box center [211, 96] width 6 height 6
click at [443, 111] on icon at bounding box center [443, 110] width 5 height 1
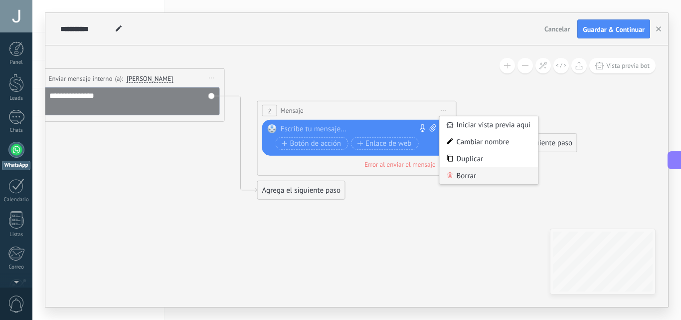
click at [464, 179] on div "Borrar" at bounding box center [489, 175] width 99 height 17
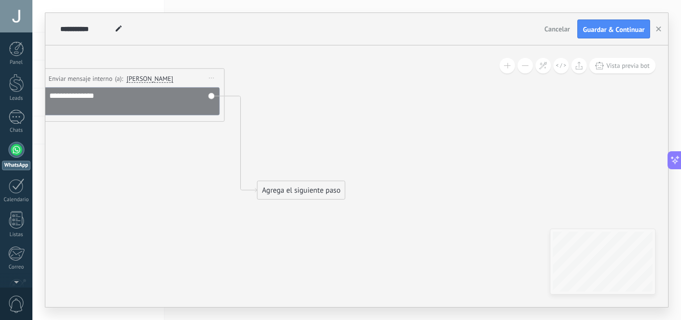
click at [211, 96] on div "**********" at bounding box center [124, 101] width 189 height 28
click at [275, 183] on div "Agrega el siguiente paso" at bounding box center [301, 190] width 87 height 16
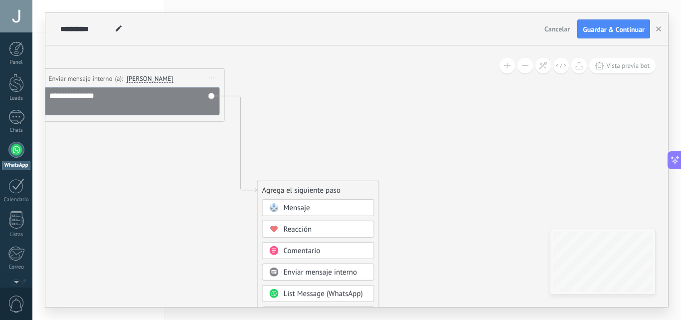
click at [328, 111] on icon at bounding box center [226, 118] width 1134 height 662
click at [216, 93] on div "**********" at bounding box center [126, 101] width 189 height 28
